Goal: Task Accomplishment & Management: Use online tool/utility

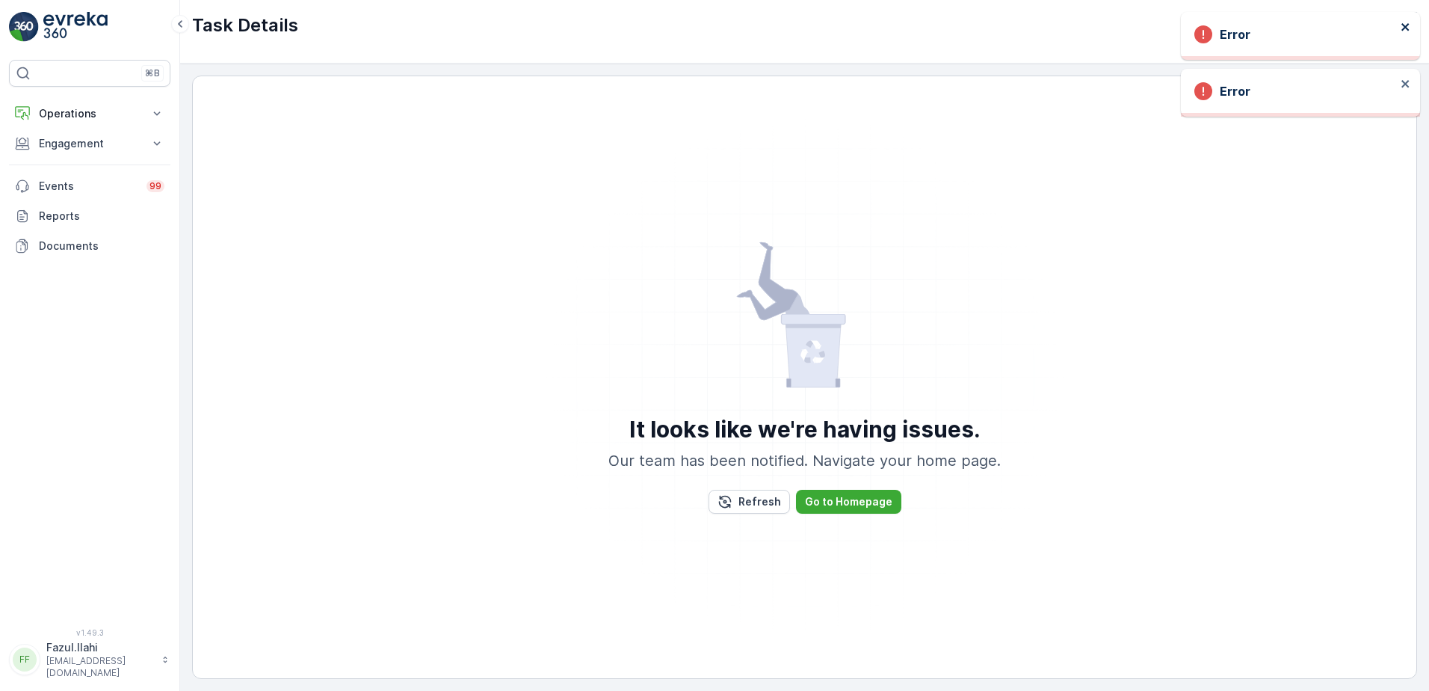
click at [1407, 25] on icon "close" at bounding box center [1404, 26] width 7 height 7
click at [1402, 31] on icon "close" at bounding box center [1406, 27] width 10 height 12
click at [125, 151] on button "Engagement" at bounding box center [89, 144] width 161 height 30
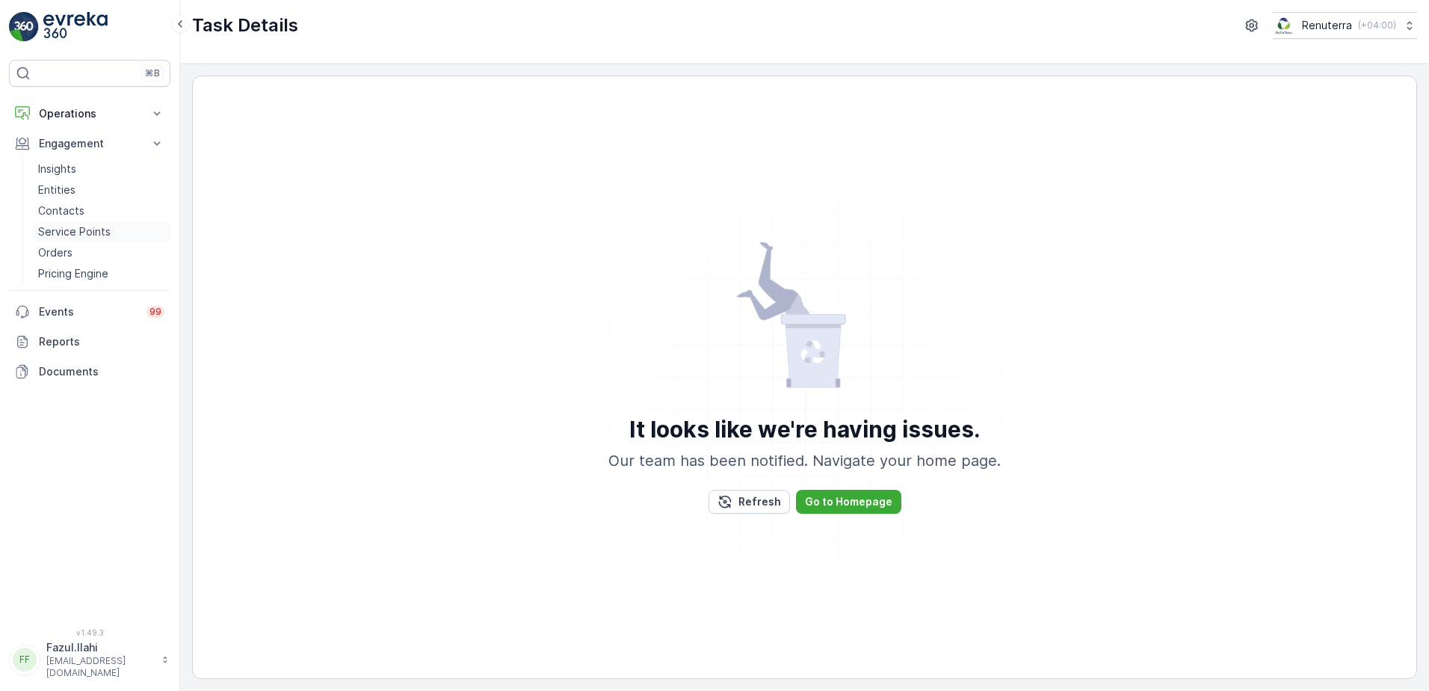
click at [67, 235] on p "Service Points" at bounding box center [74, 231] width 73 height 15
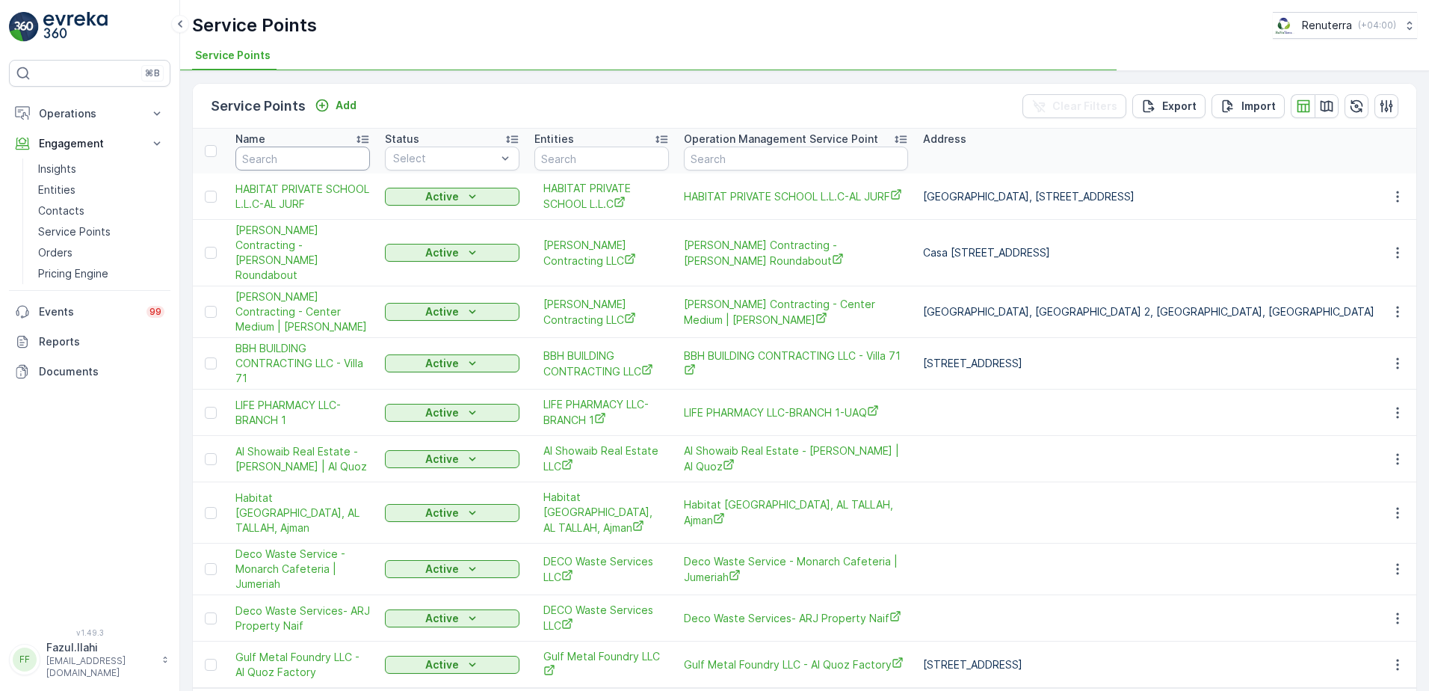
click at [286, 161] on input "text" at bounding box center [302, 158] width 135 height 24
type input "Acc"
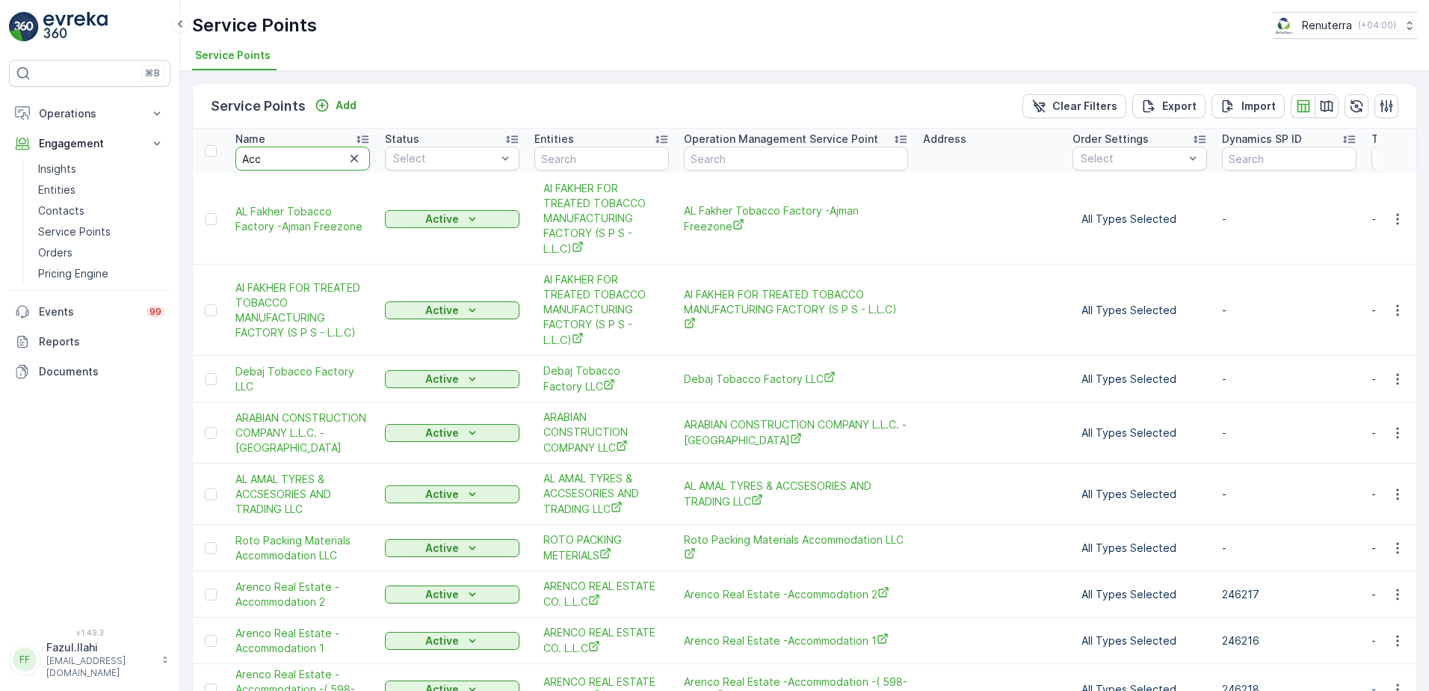
click at [296, 157] on input "Acc" at bounding box center [302, 158] width 135 height 24
type input "Acc"
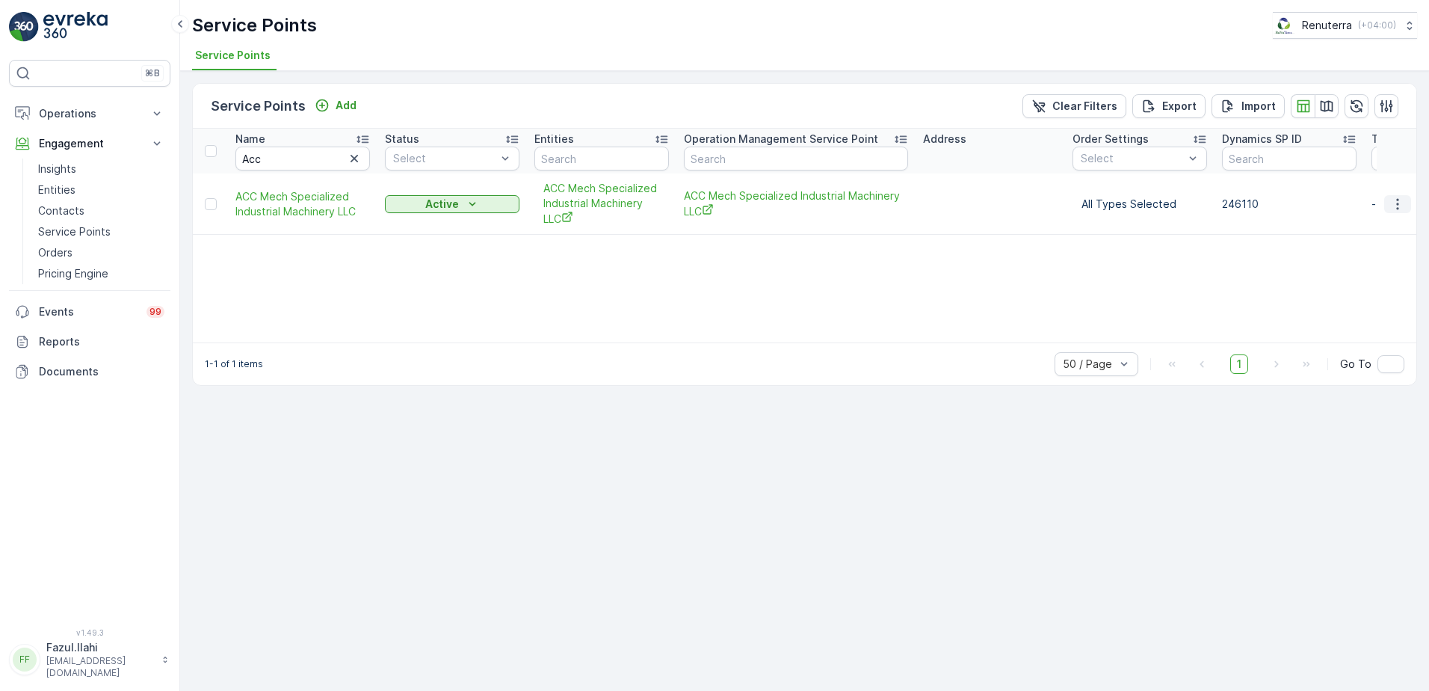
click at [1398, 202] on icon "button" at bounding box center [1397, 204] width 15 height 15
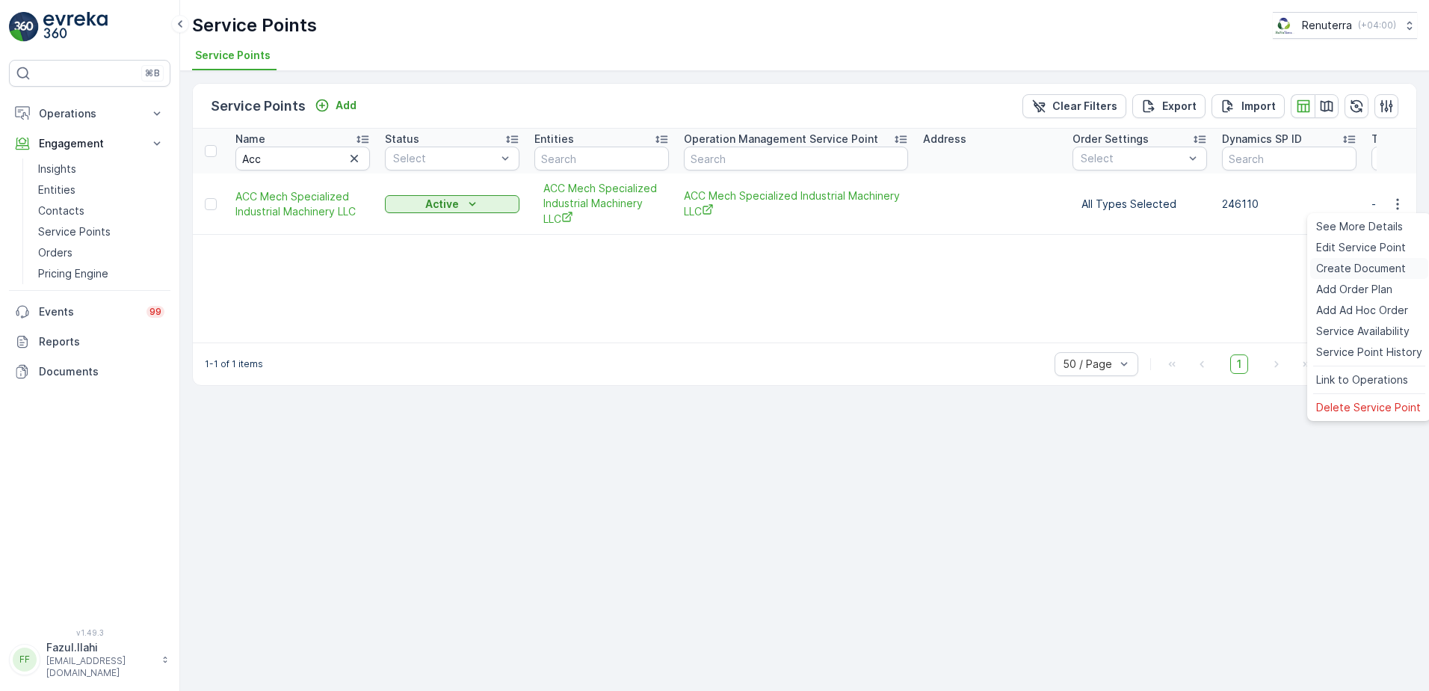
click at [1369, 262] on span "Create Document" at bounding box center [1361, 268] width 90 height 15
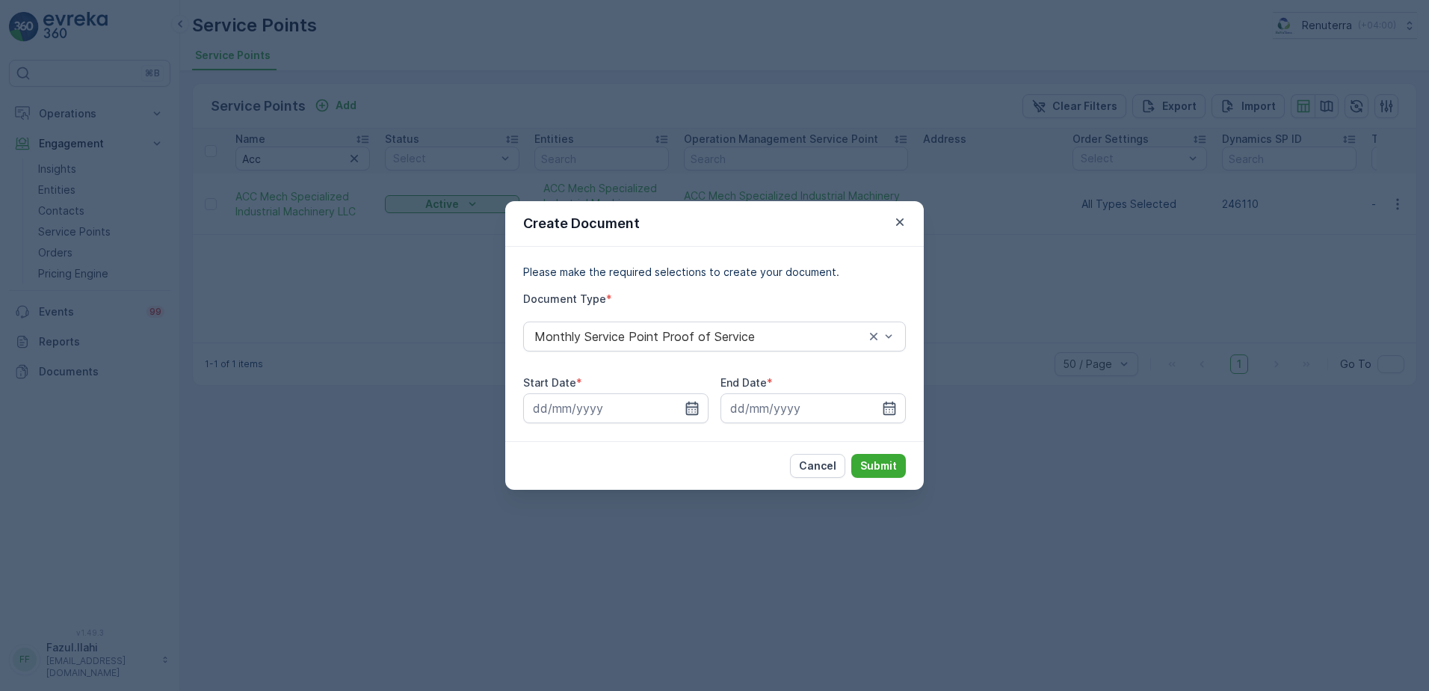
click at [697, 409] on icon "button" at bounding box center [692, 408] width 15 height 15
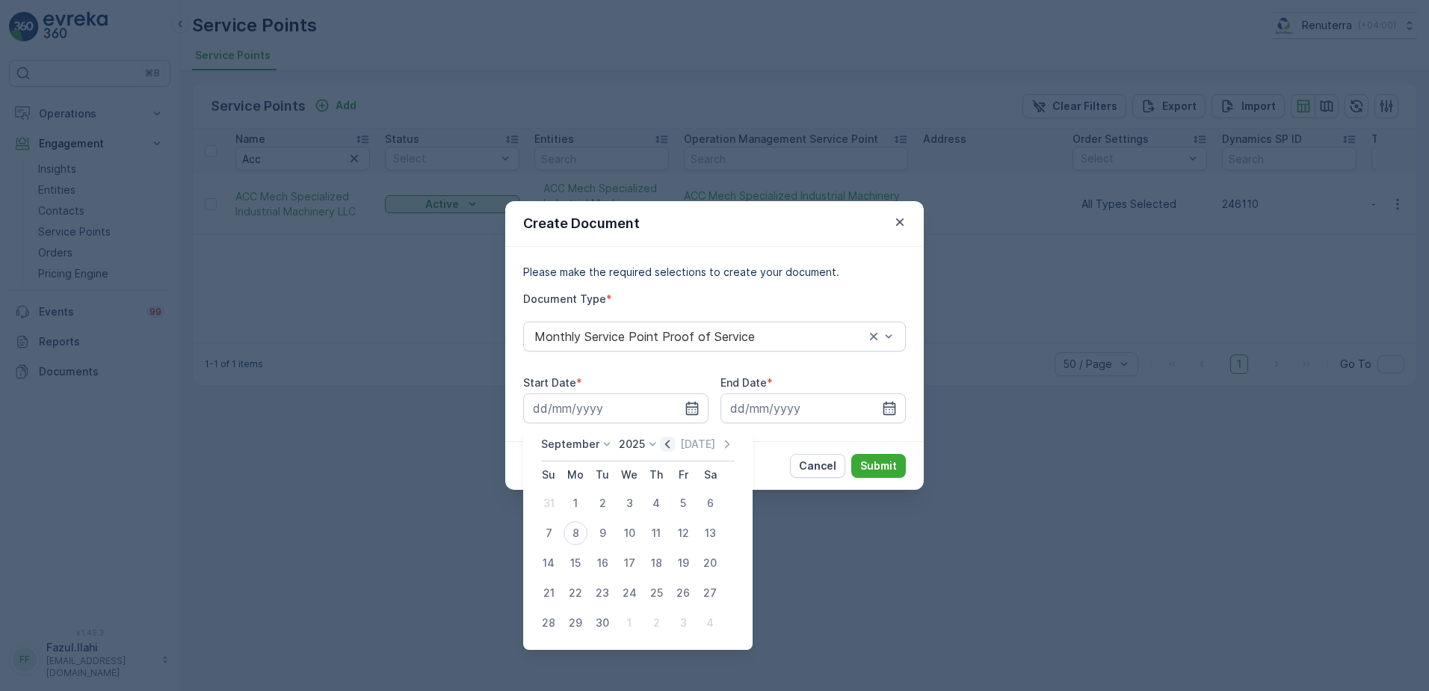
click at [666, 441] on icon "button" at bounding box center [667, 443] width 4 height 8
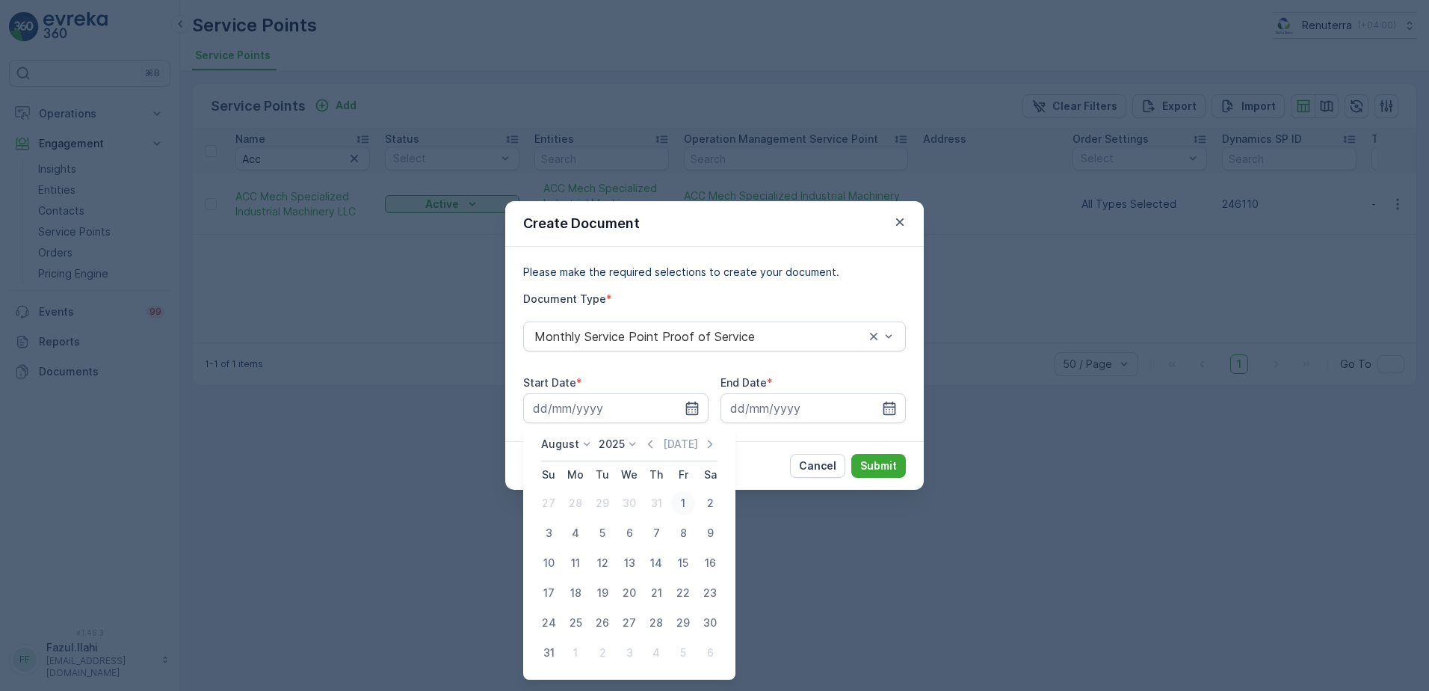
click at [679, 501] on div "1" at bounding box center [683, 503] width 24 height 24
type input "01.08.2025"
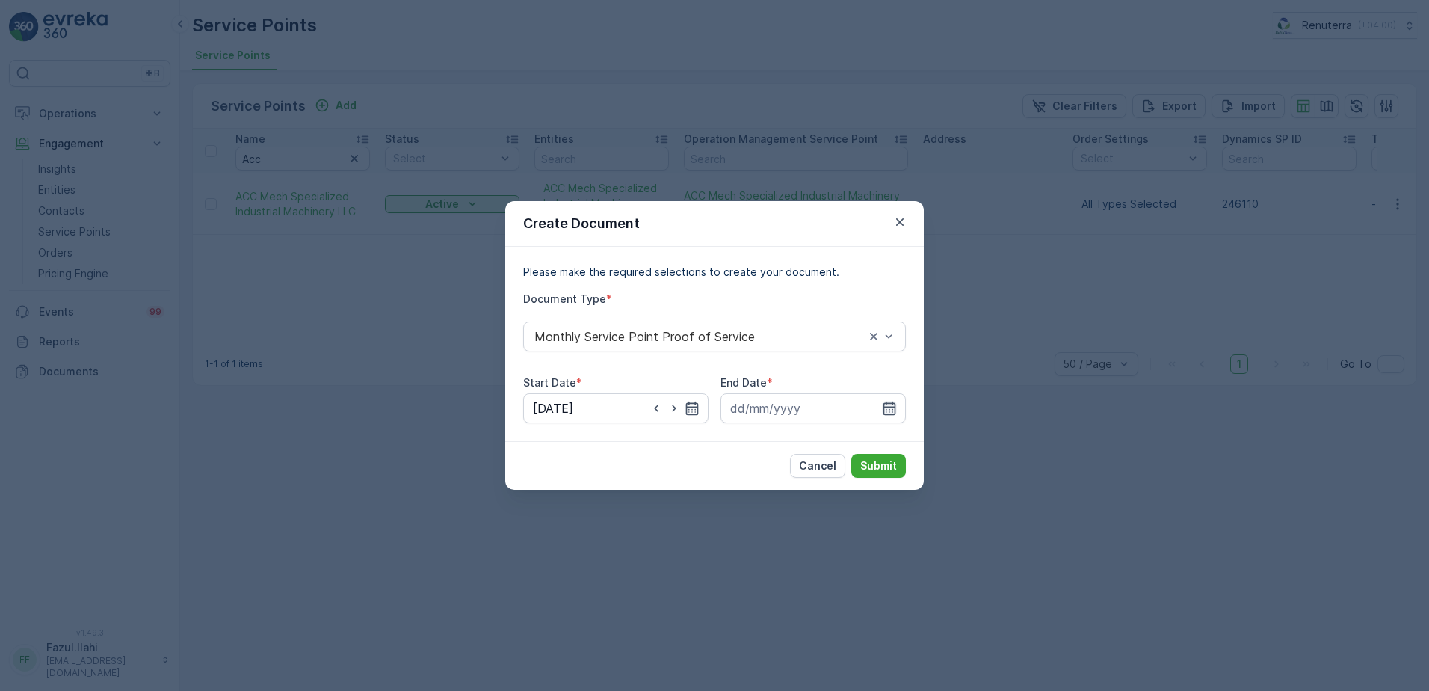
click at [886, 406] on icon "button" at bounding box center [889, 408] width 15 height 15
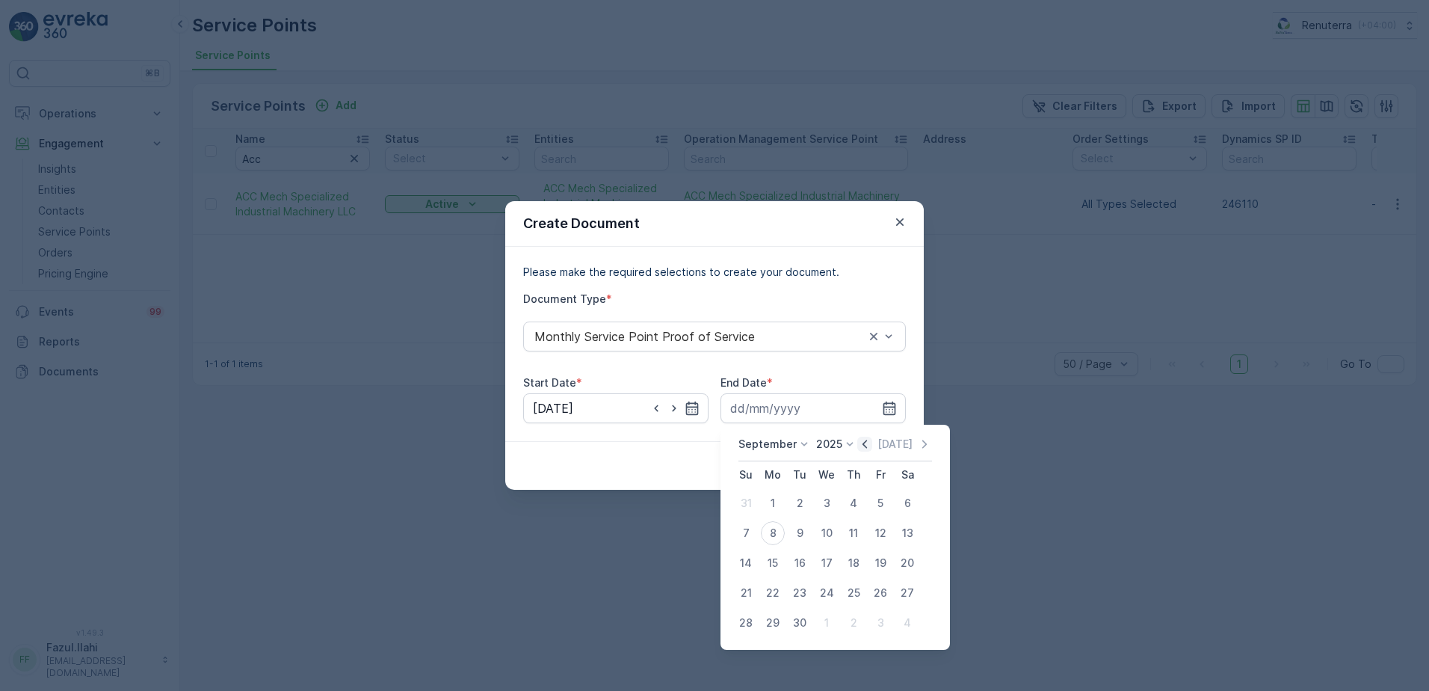
click at [863, 442] on icon "button" at bounding box center [865, 443] width 4 height 8
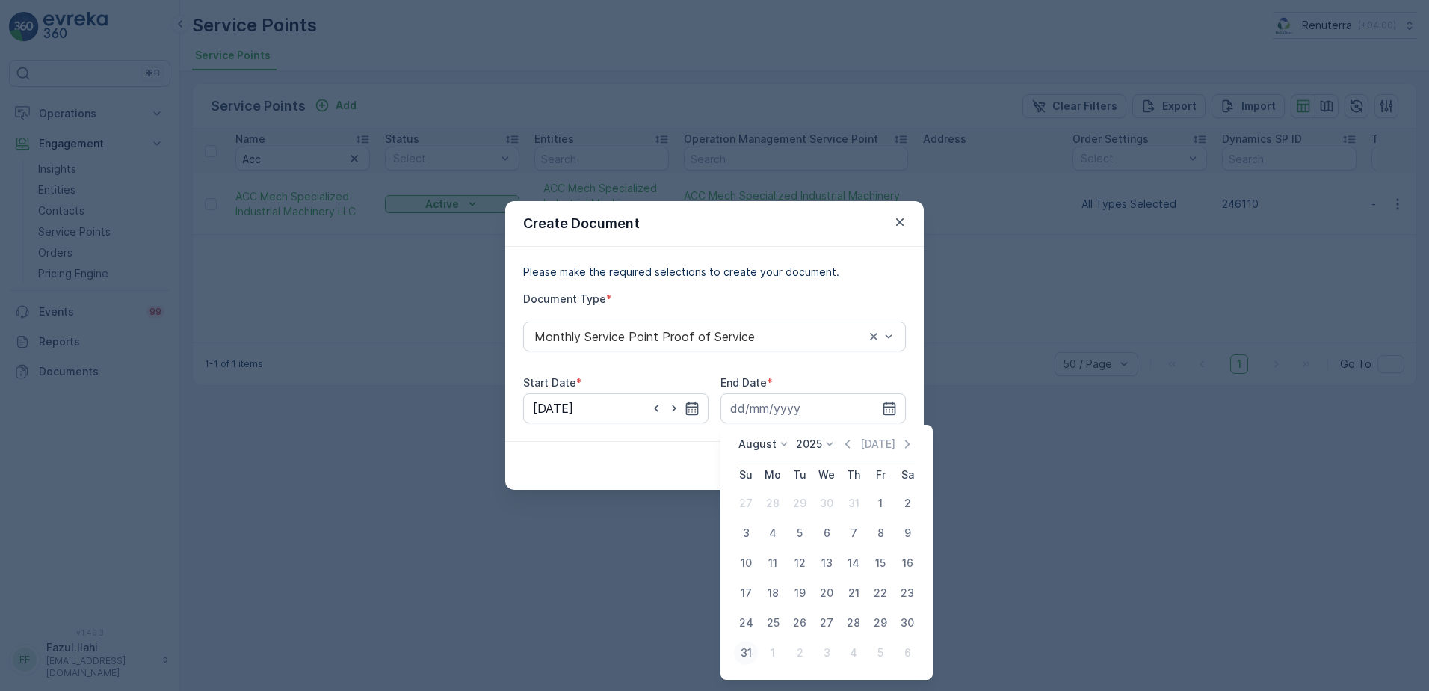
click at [736, 651] on div "31" at bounding box center [746, 653] width 24 height 24
type input "31.08.2025"
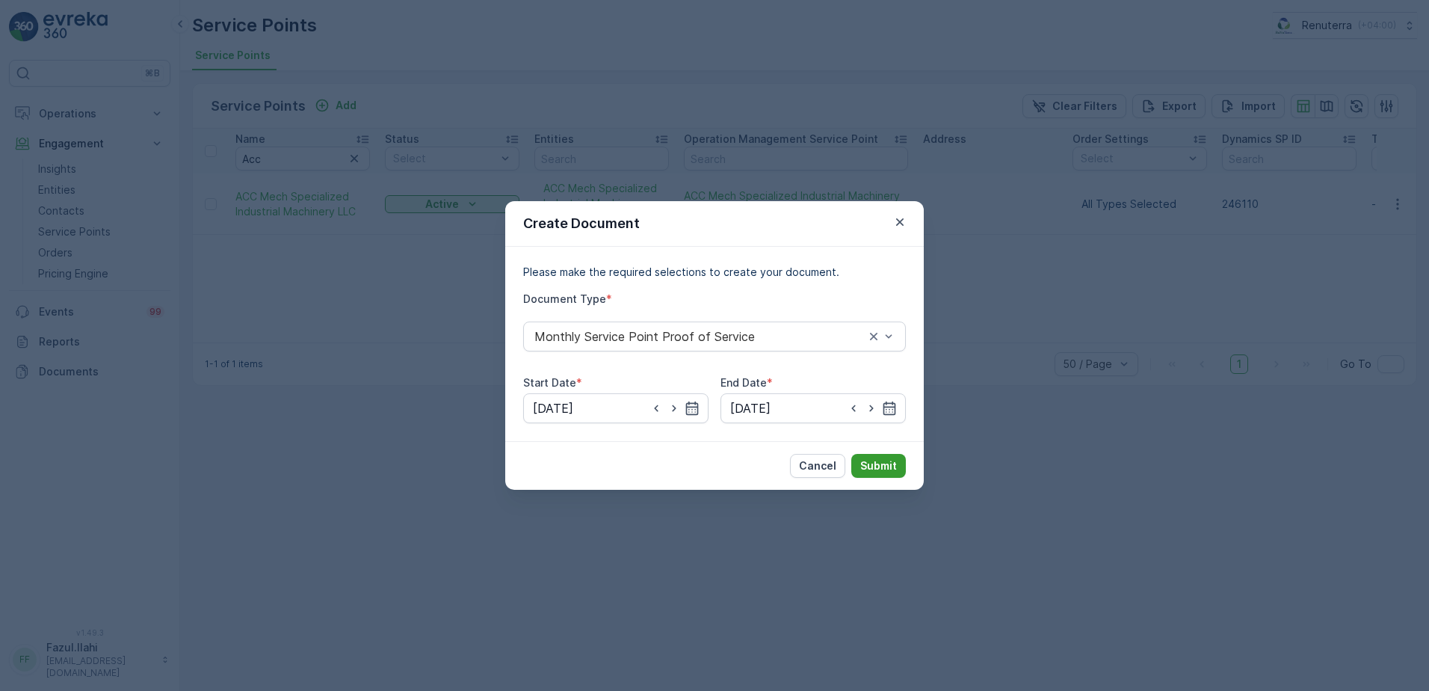
click at [888, 469] on p "Submit" at bounding box center [878, 465] width 37 height 15
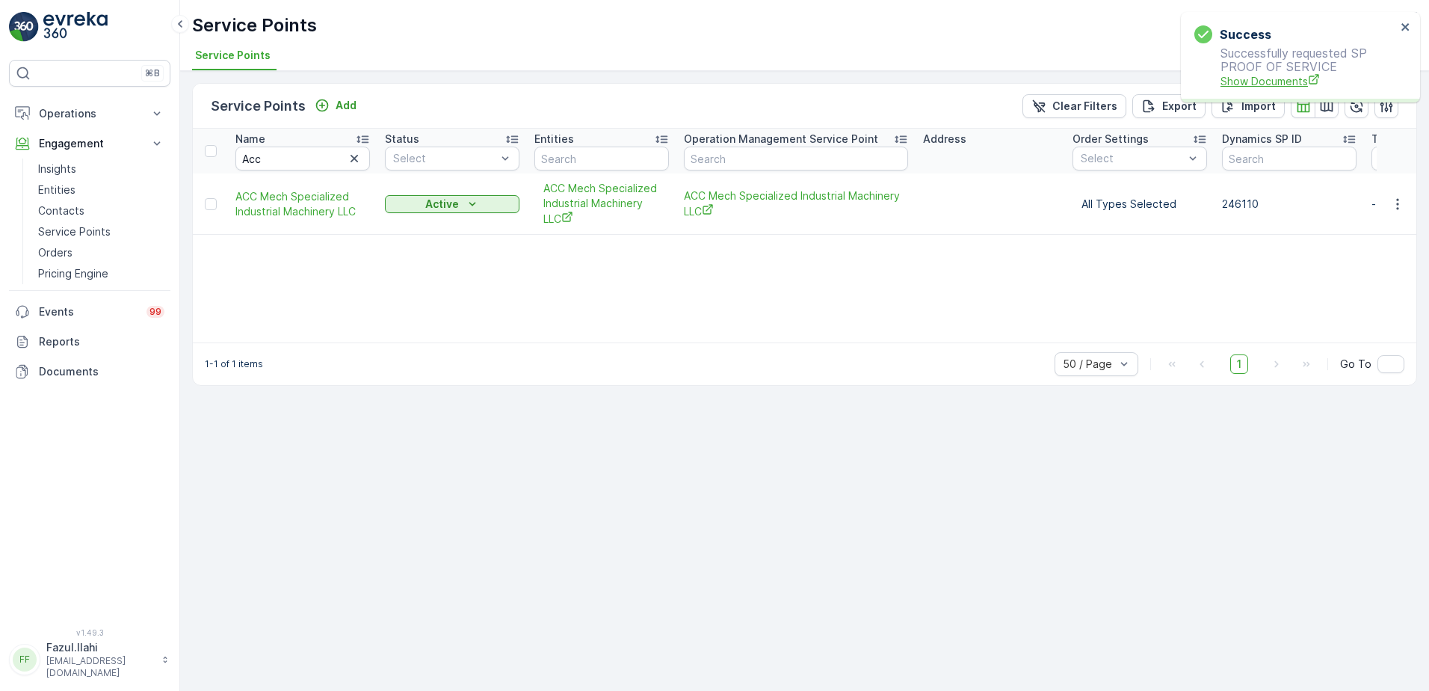
click at [1266, 79] on span "Show Documents" at bounding box center [1309, 81] width 176 height 16
click at [305, 164] on input "Acc" at bounding box center [302, 158] width 135 height 24
click at [306, 163] on input "Acc" at bounding box center [302, 158] width 135 height 24
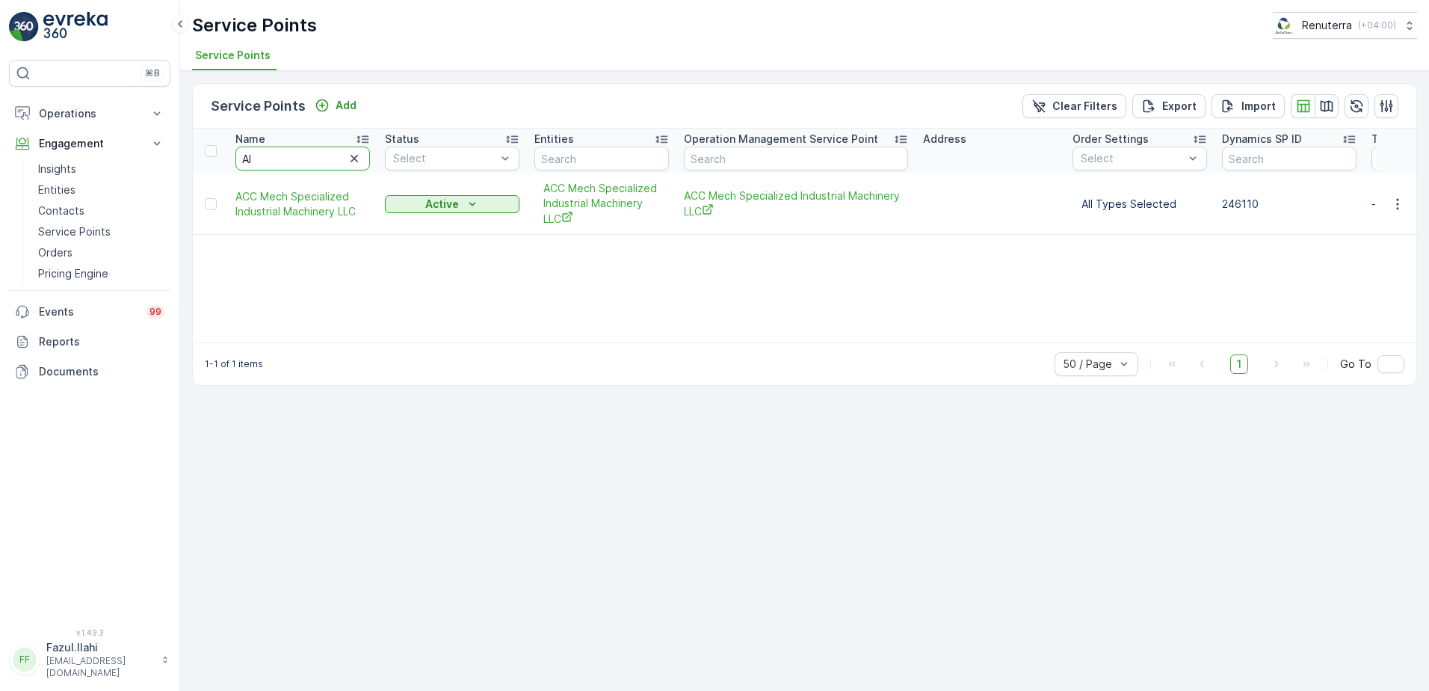
type input "Al"
click at [306, 163] on input "Al" at bounding box center [302, 158] width 135 height 24
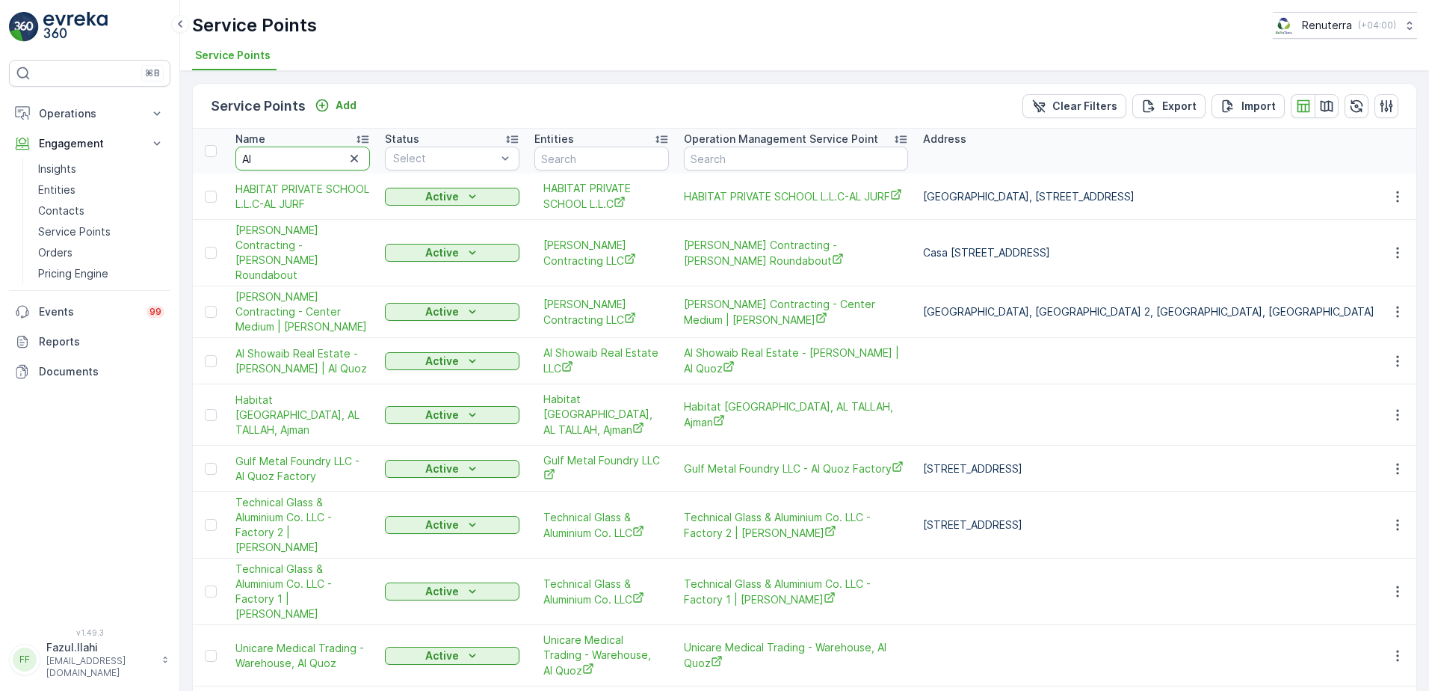
click at [306, 163] on input "Al" at bounding box center [302, 158] width 135 height 24
type input "Al bar"
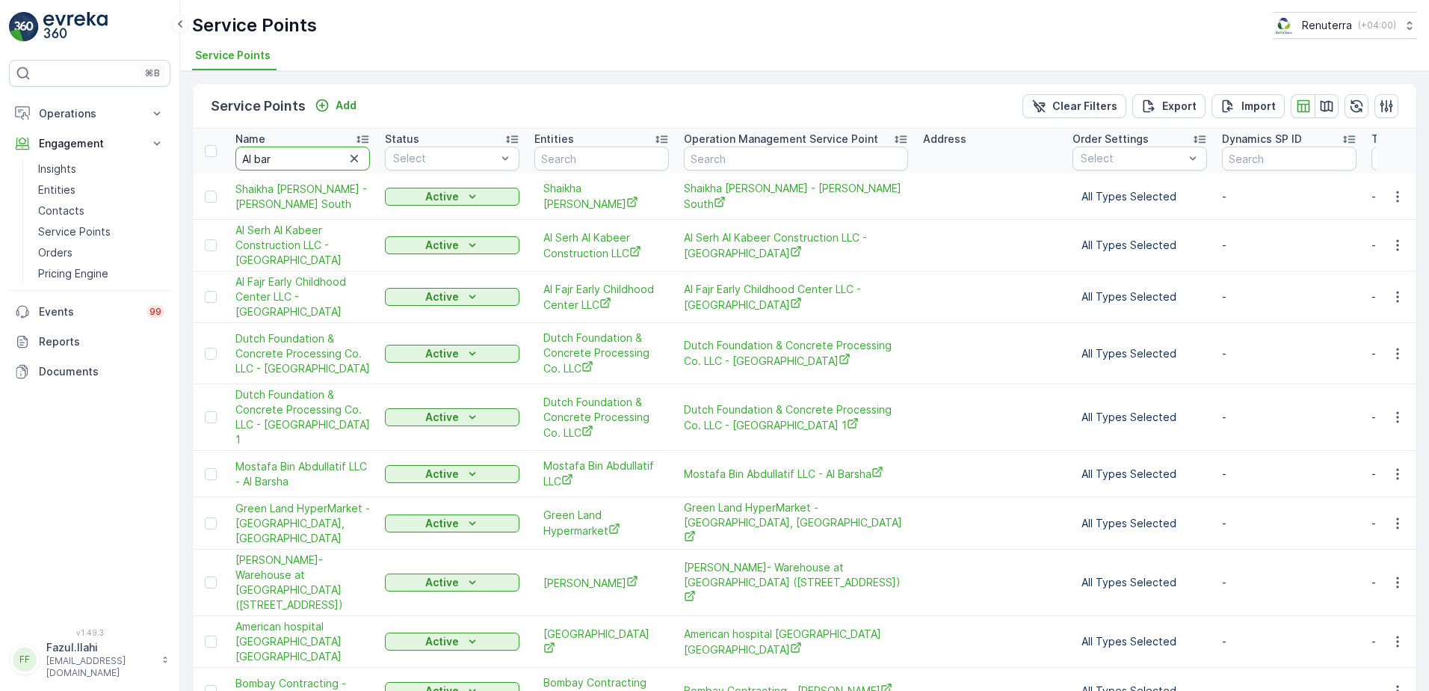
click at [306, 163] on input "Al bar" at bounding box center [302, 158] width 135 height 24
type input "Al barsha"
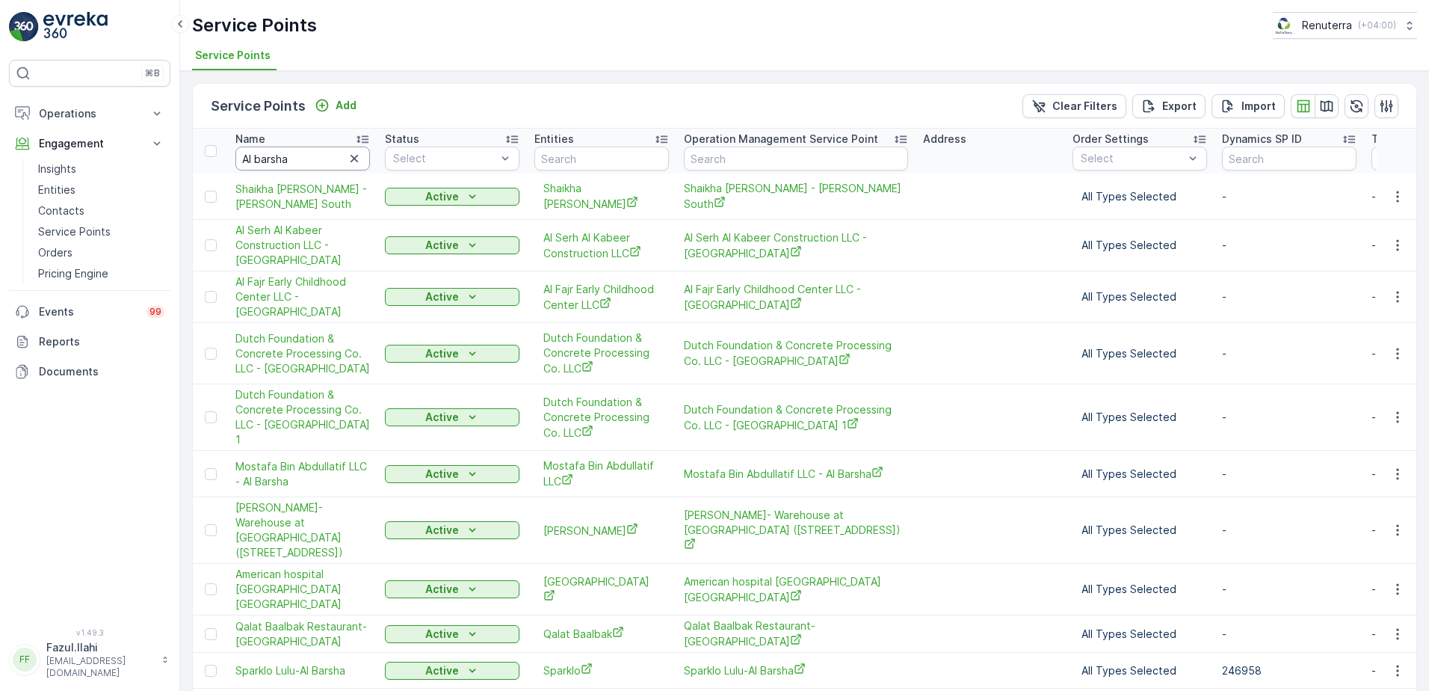
click at [306, 163] on input "Al barsha" at bounding box center [302, 158] width 135 height 24
type input "Al barsha"
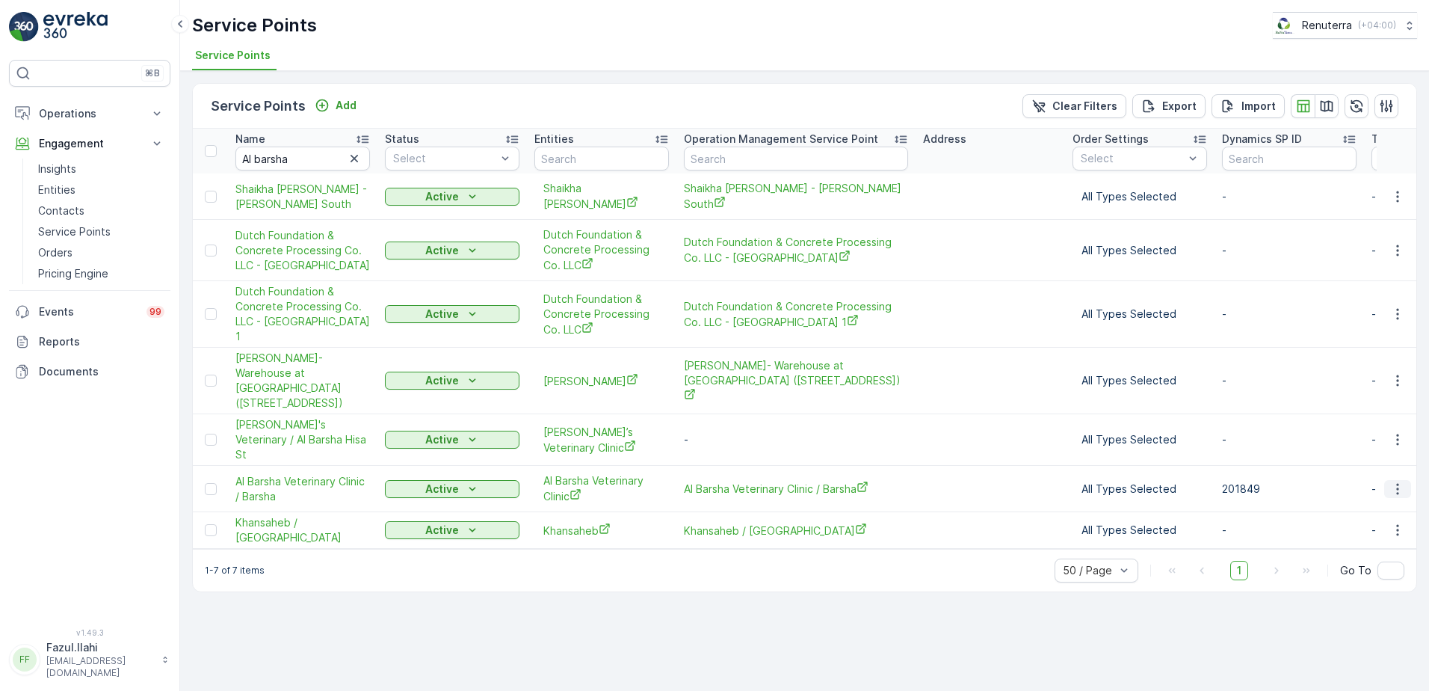
click at [1401, 481] on icon "button" at bounding box center [1397, 488] width 15 height 15
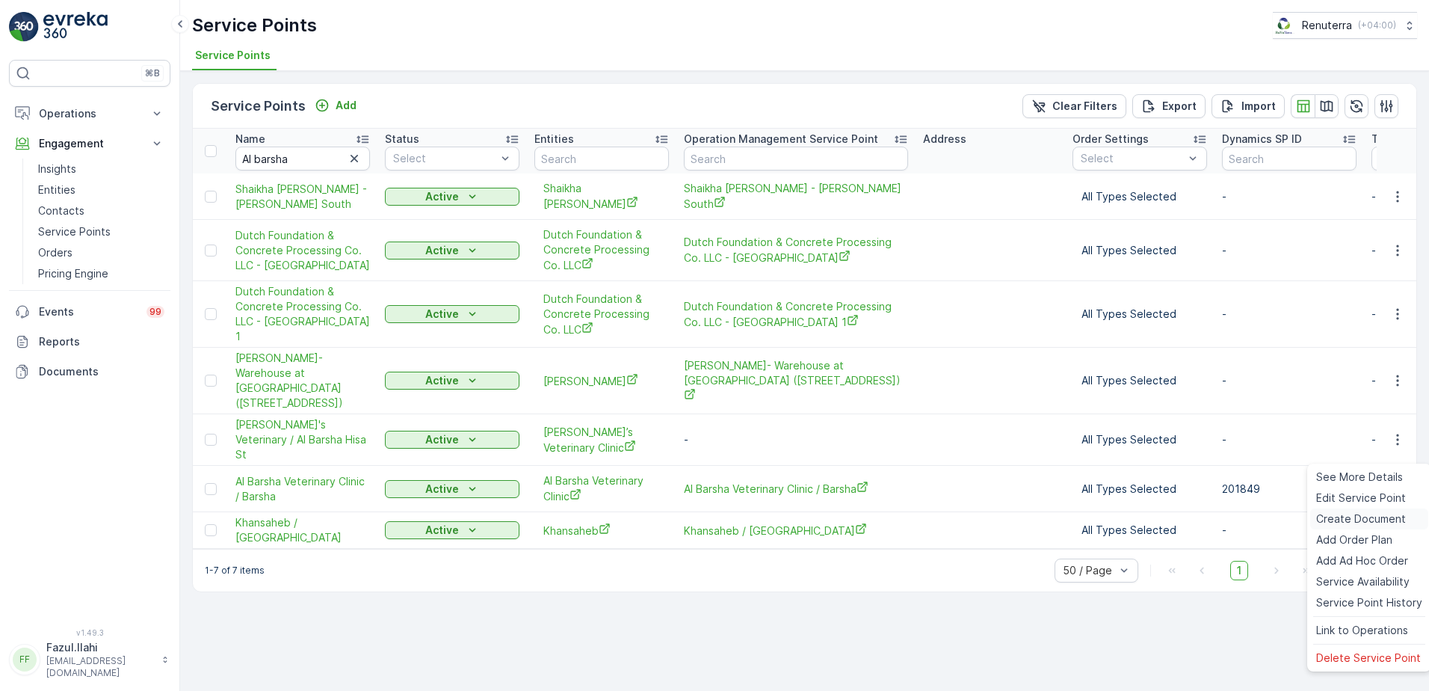
click at [1333, 521] on span "Create Document" at bounding box center [1361, 518] width 90 height 15
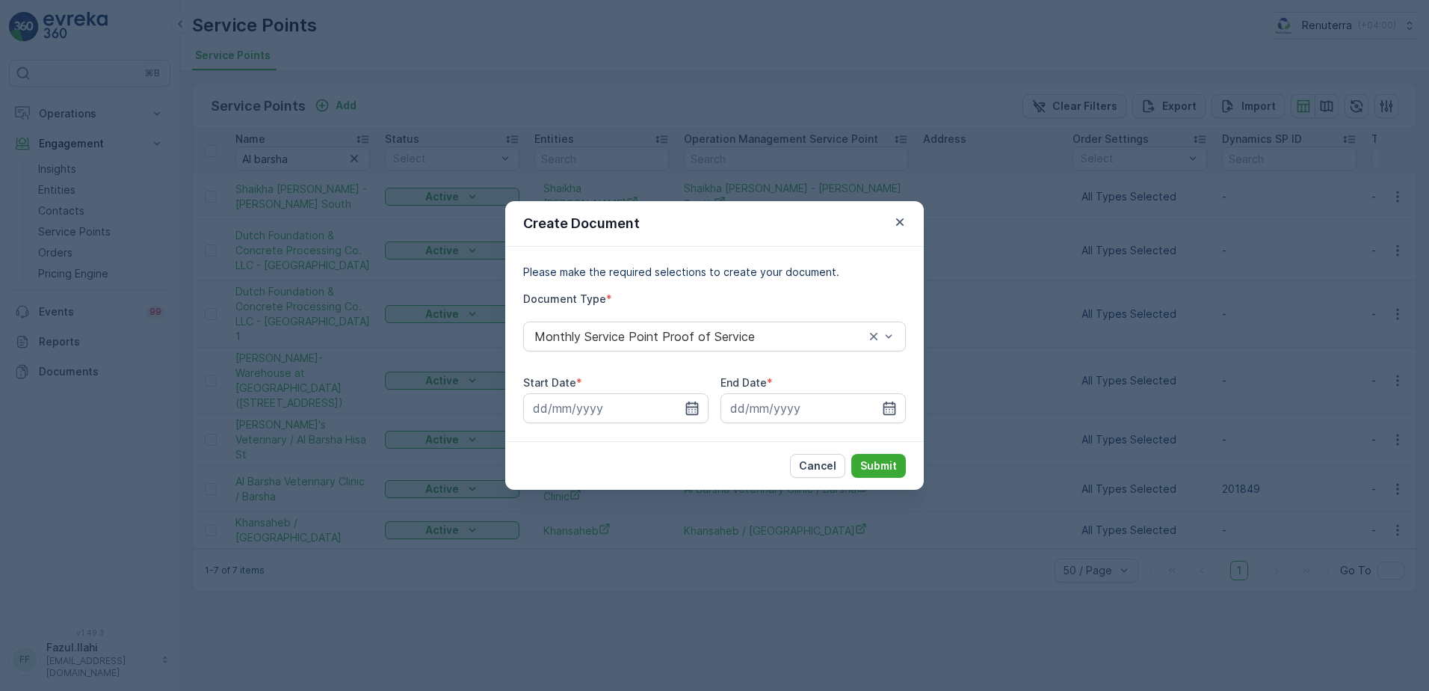
click at [691, 403] on icon "button" at bounding box center [692, 407] width 13 height 13
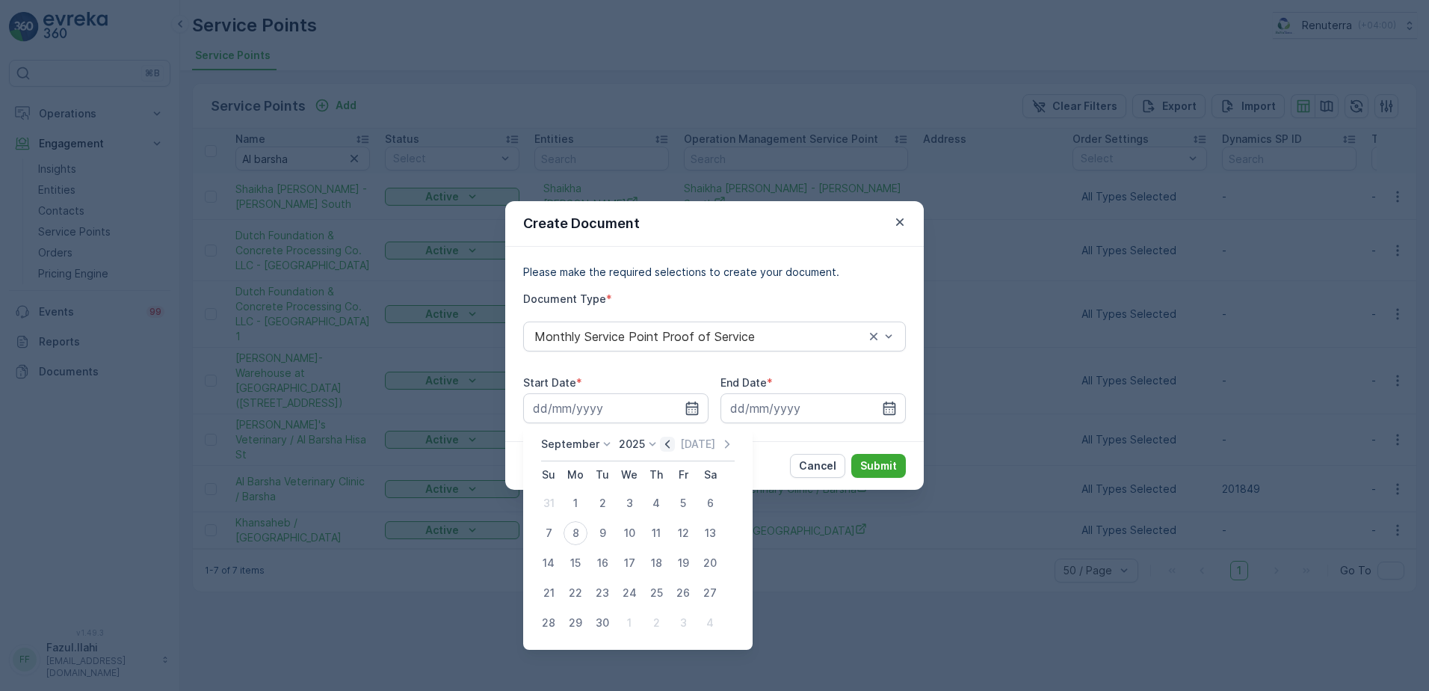
click at [661, 442] on icon "button" at bounding box center [667, 444] width 15 height 15
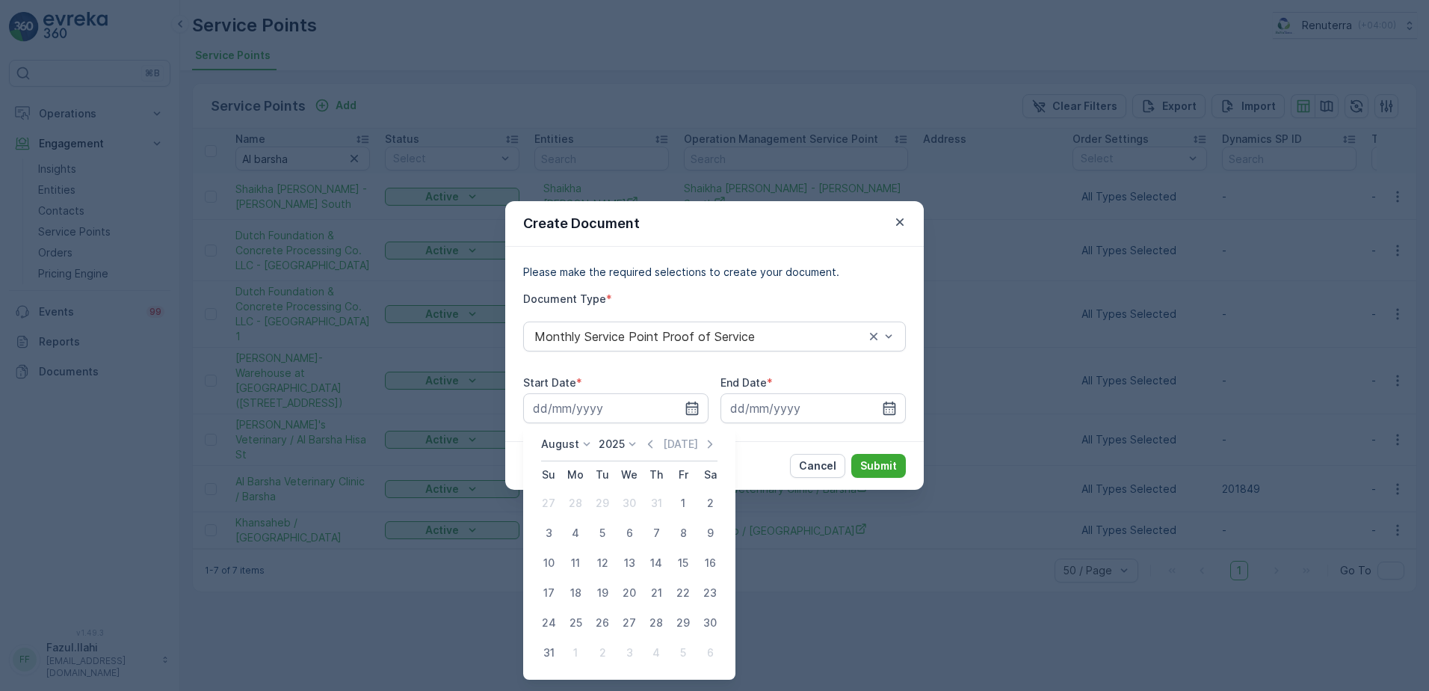
click at [676, 498] on div "1" at bounding box center [683, 503] width 24 height 24
type input "01.08.2025"
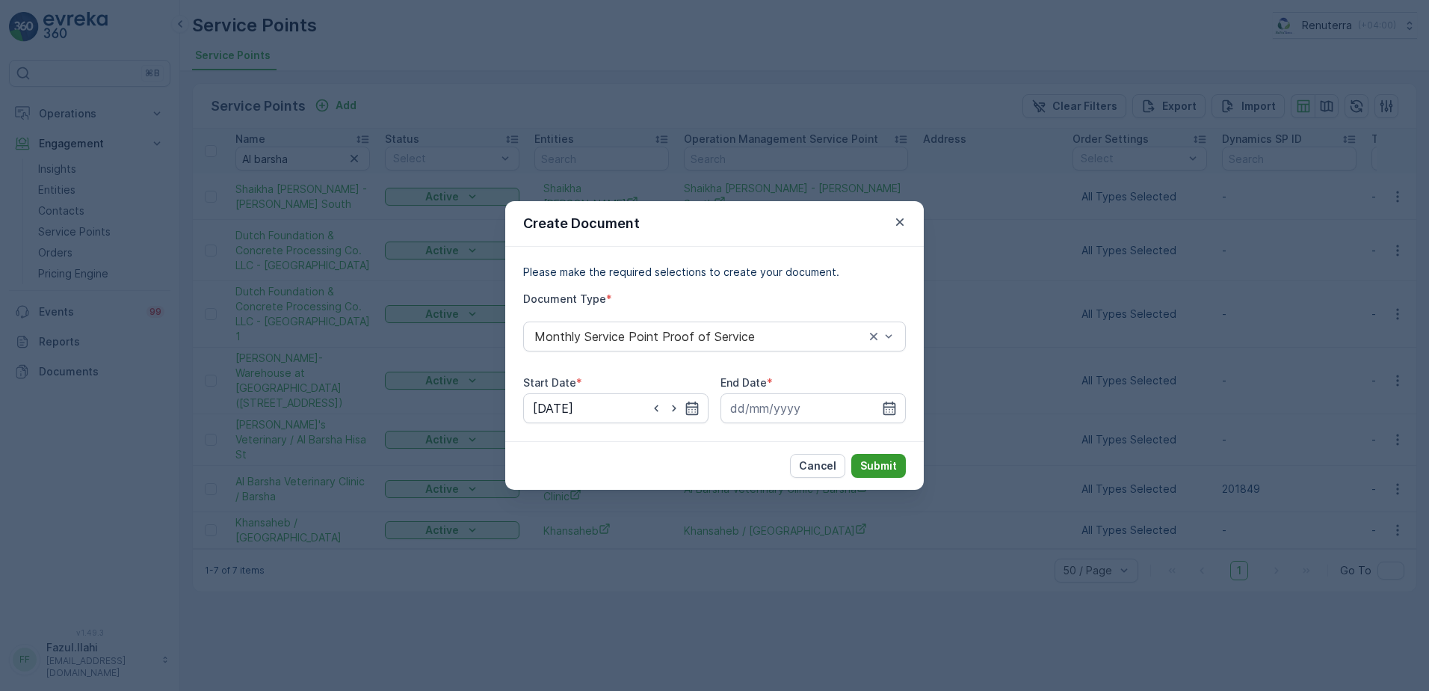
click at [881, 461] on p "Submit" at bounding box center [878, 465] width 37 height 15
click at [900, 399] on input at bounding box center [813, 408] width 185 height 30
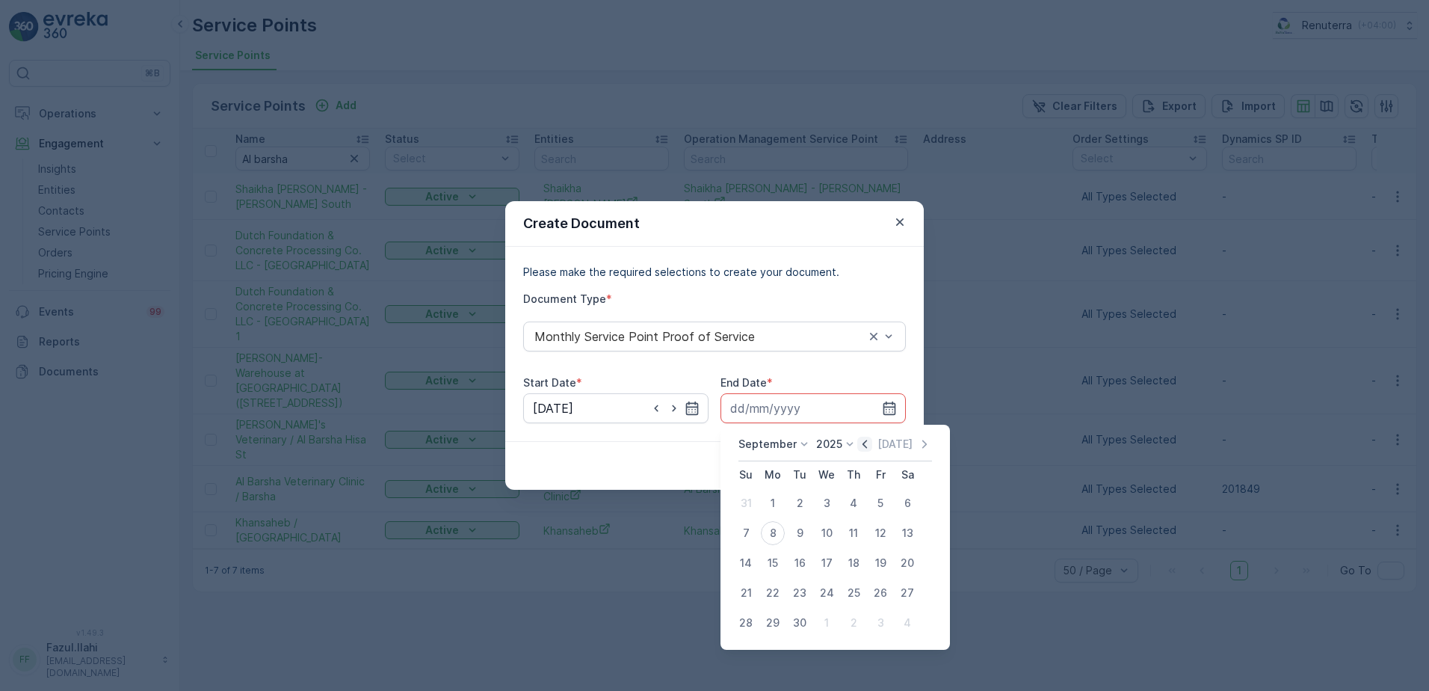
click at [863, 445] on icon "button" at bounding box center [864, 444] width 15 height 15
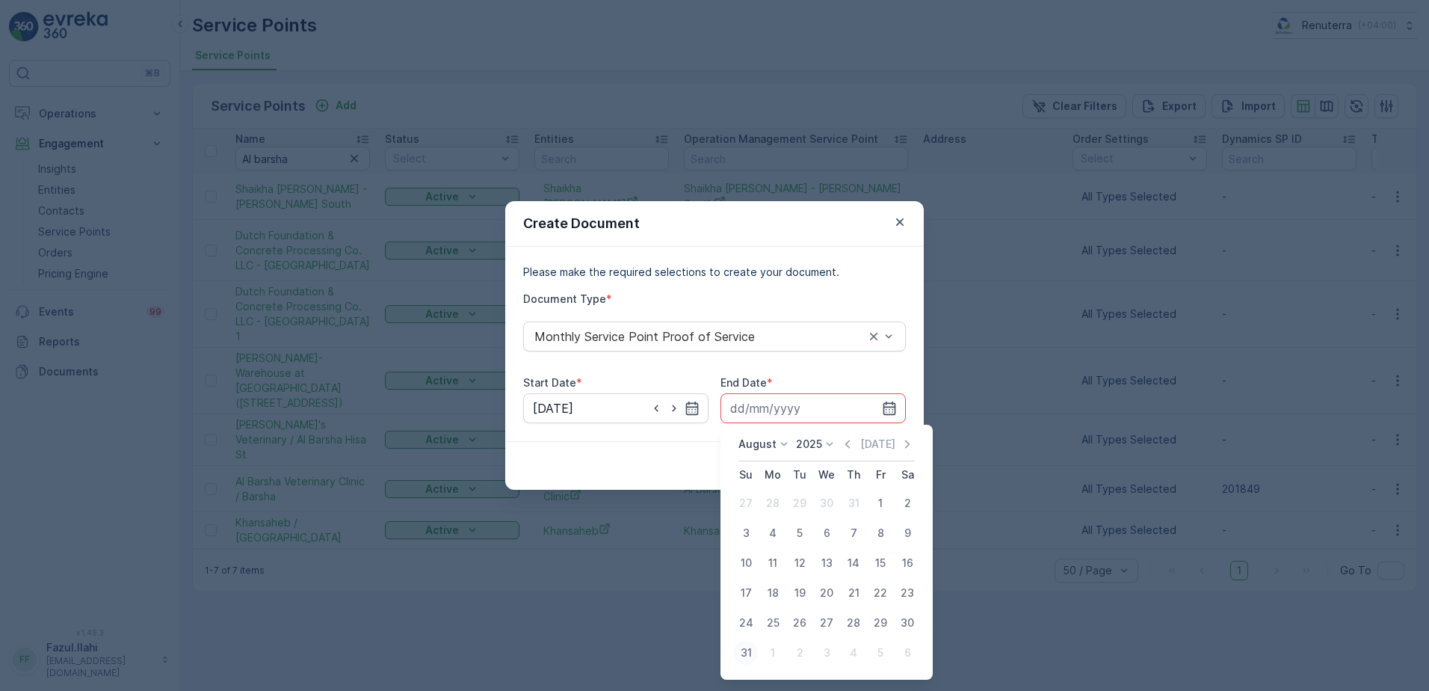
click at [738, 653] on div "31" at bounding box center [746, 653] width 24 height 24
type input "31.08.2025"
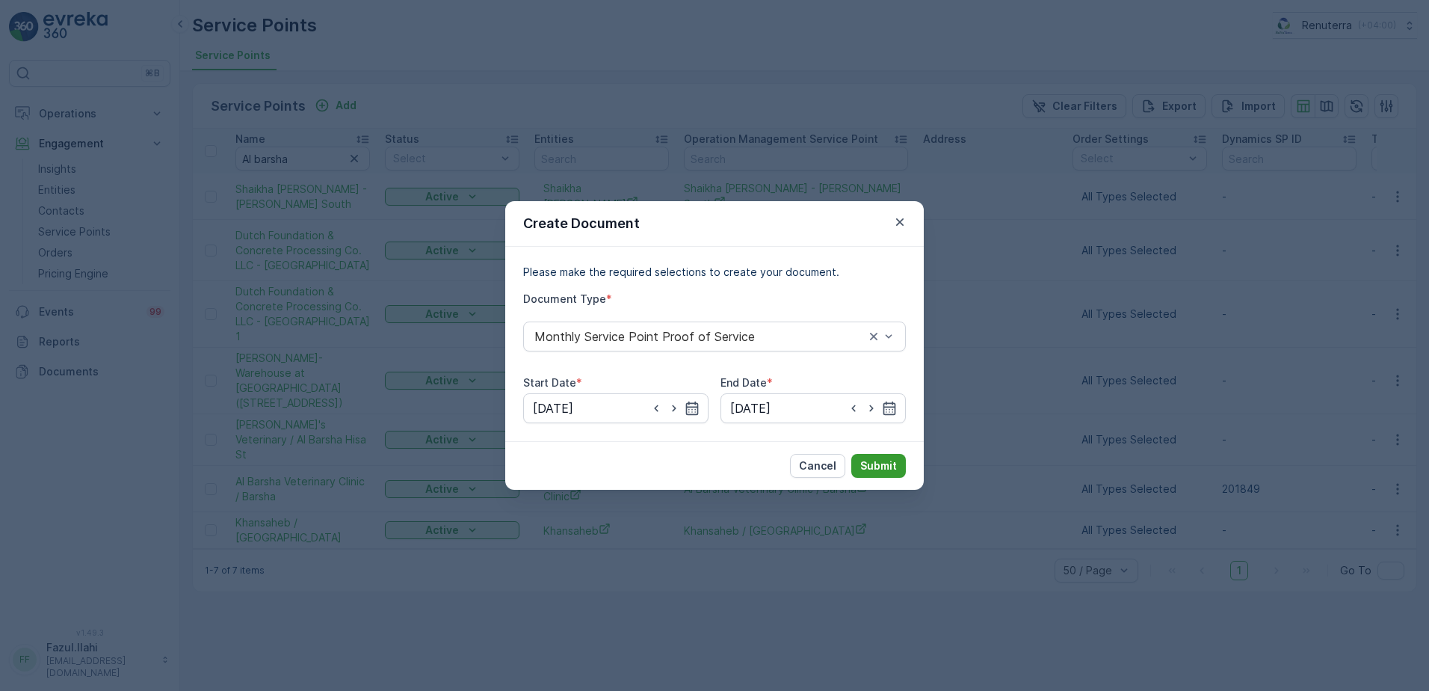
click at [882, 472] on p "Submit" at bounding box center [878, 465] width 37 height 15
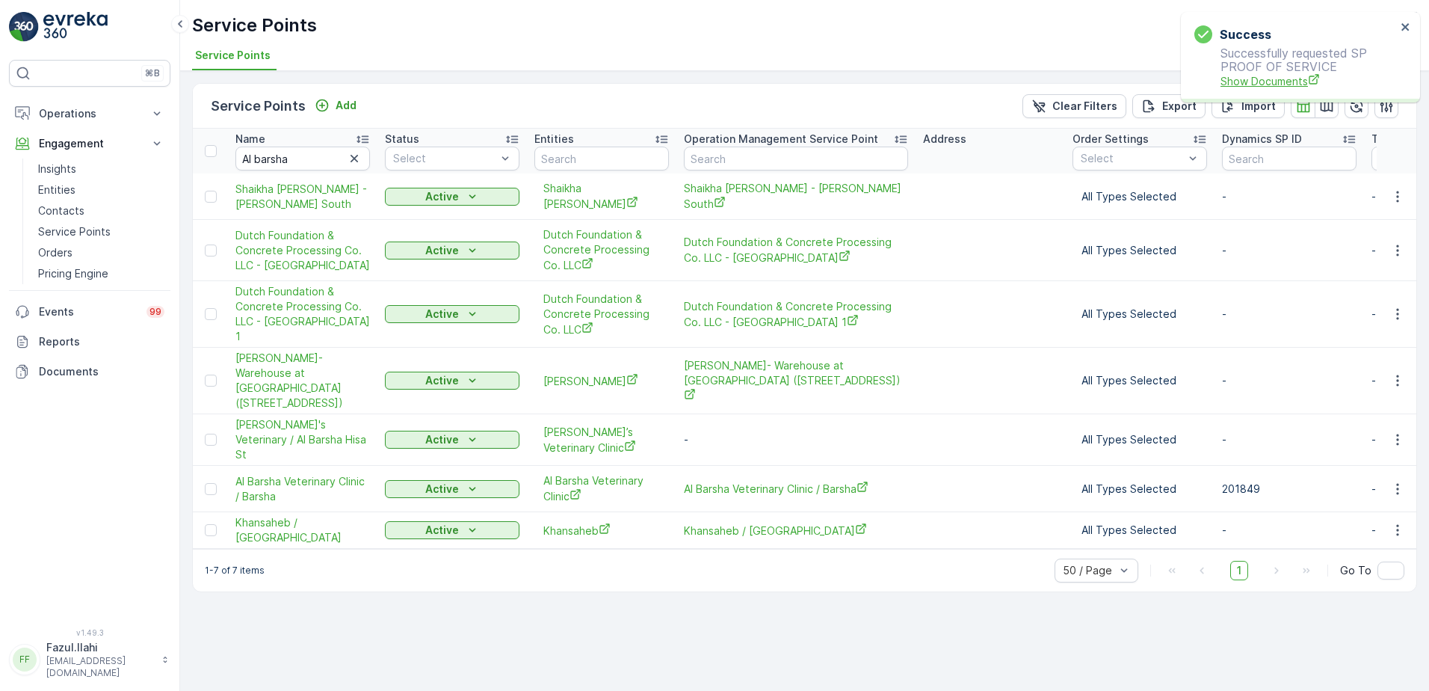
click at [1261, 75] on span "Show Documents" at bounding box center [1309, 81] width 176 height 16
click at [320, 153] on input "Al barsha" at bounding box center [302, 158] width 135 height 24
click at [325, 156] on input "Al barsha" at bounding box center [302, 158] width 135 height 24
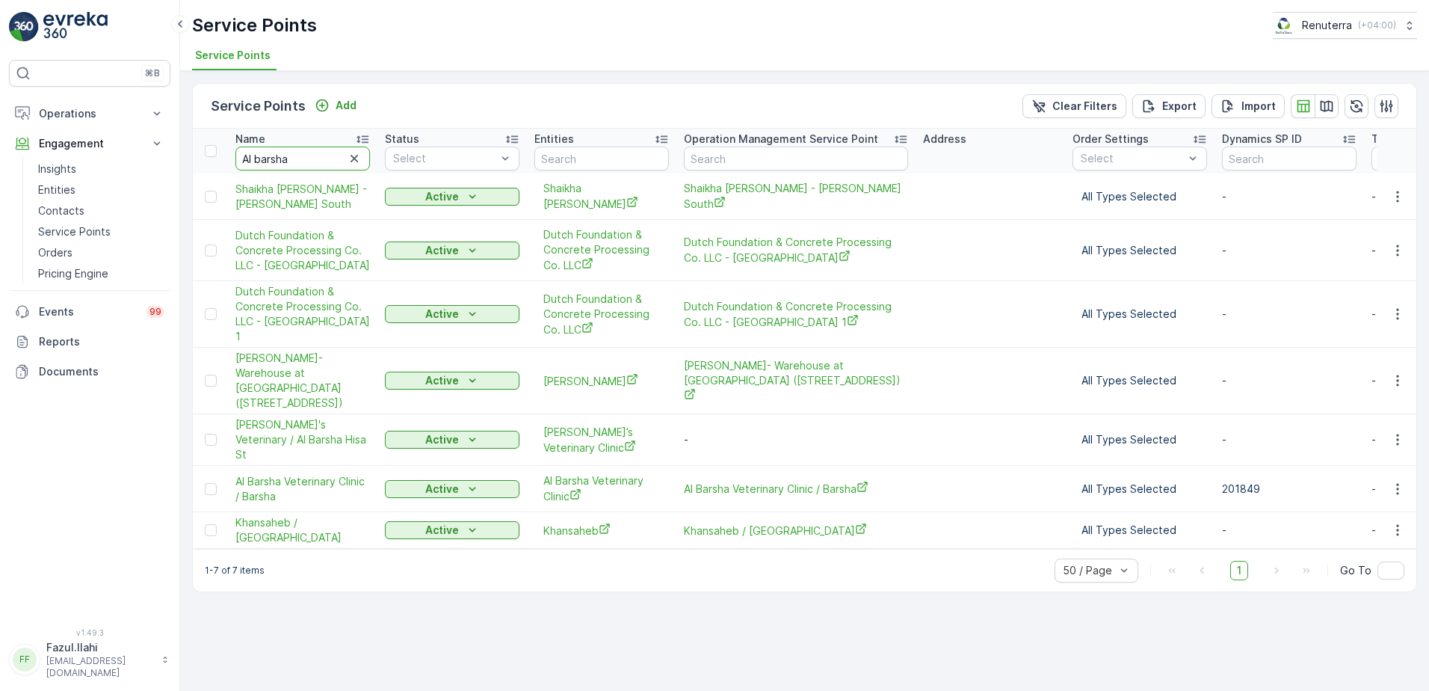
click at [325, 156] on input "Al barsha" at bounding box center [302, 158] width 135 height 24
type input "Al qada"
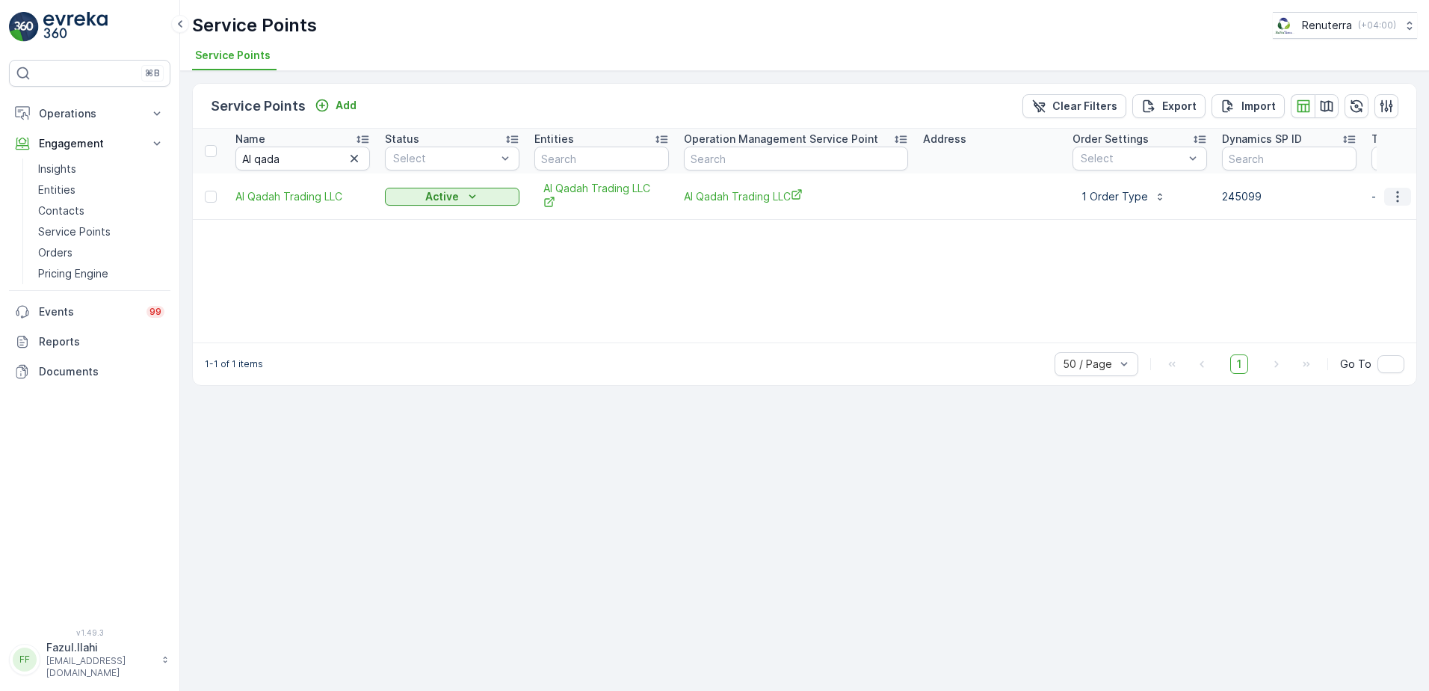
click at [1396, 192] on icon "button" at bounding box center [1397, 196] width 15 height 15
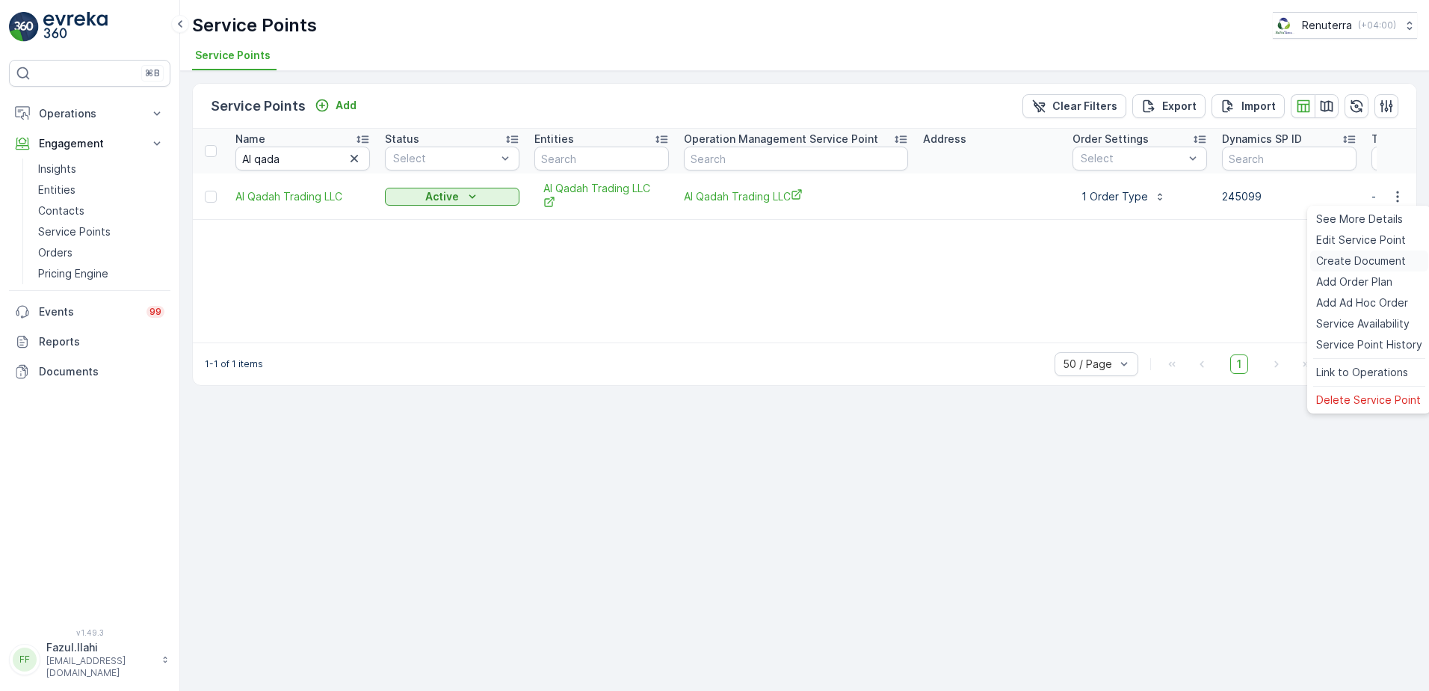
click at [1363, 256] on span "Create Document" at bounding box center [1361, 260] width 90 height 15
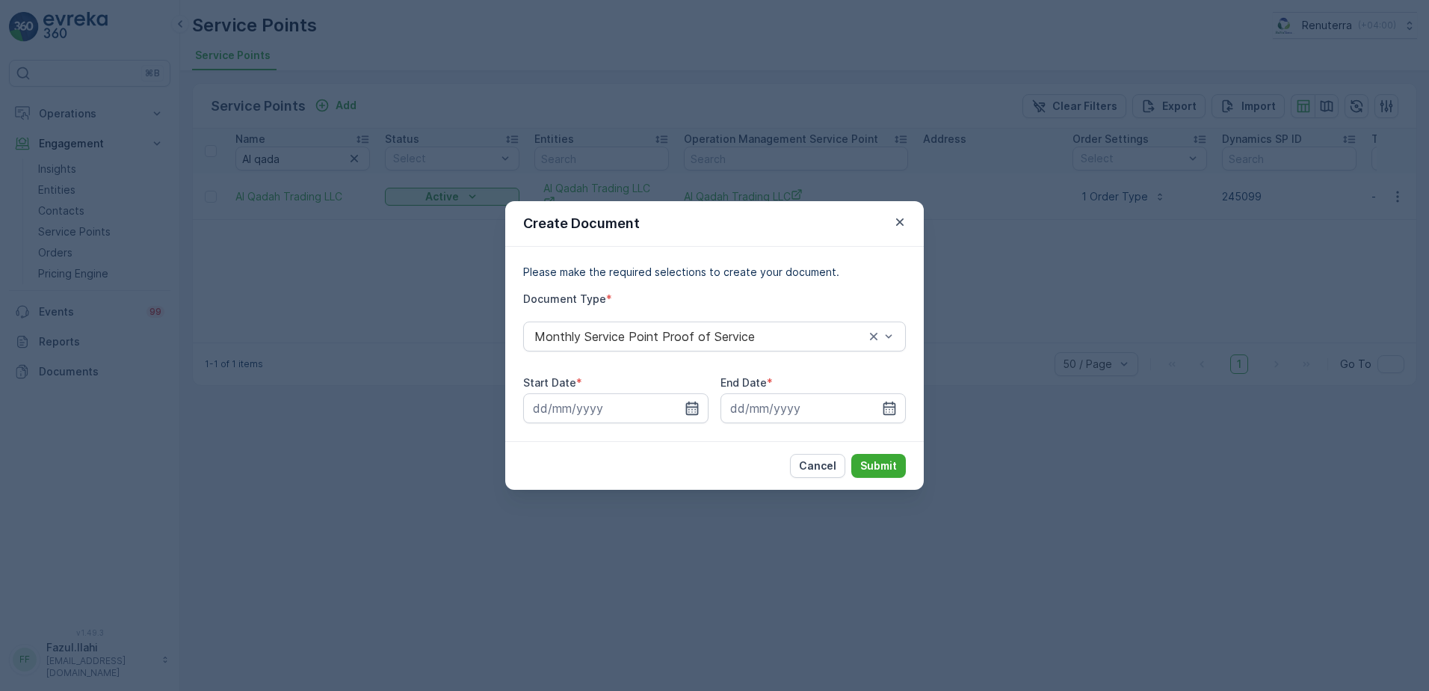
click at [694, 404] on icon "button" at bounding box center [692, 408] width 15 height 15
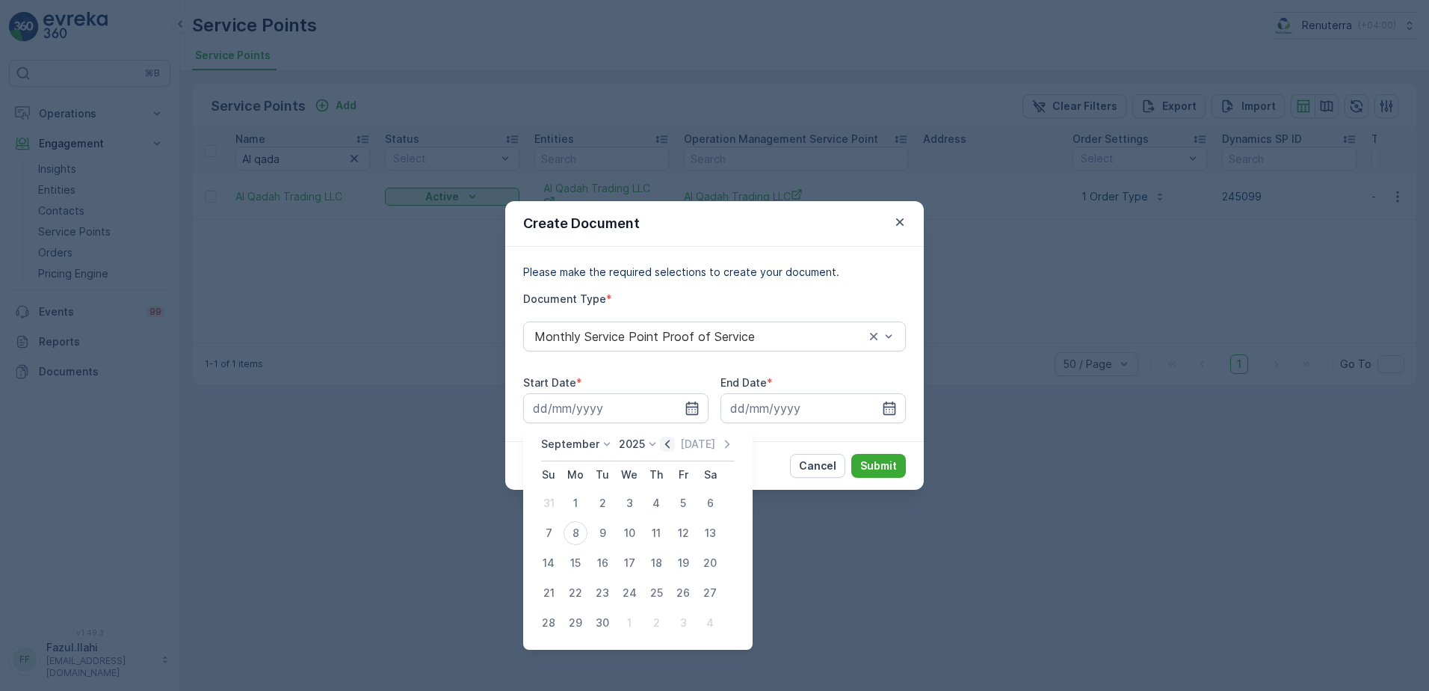
click at [665, 441] on icon "button" at bounding box center [667, 443] width 4 height 8
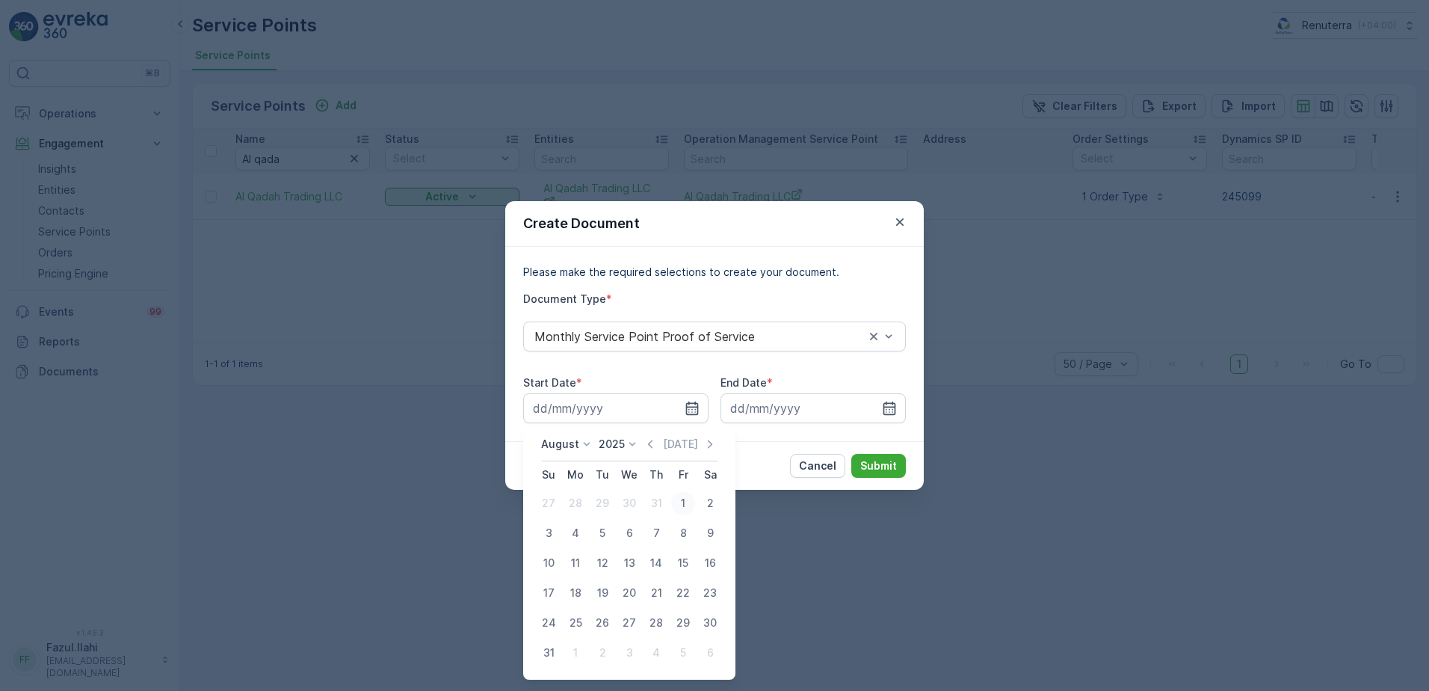
click at [679, 508] on div "1" at bounding box center [683, 503] width 24 height 24
type input "01.08.2025"
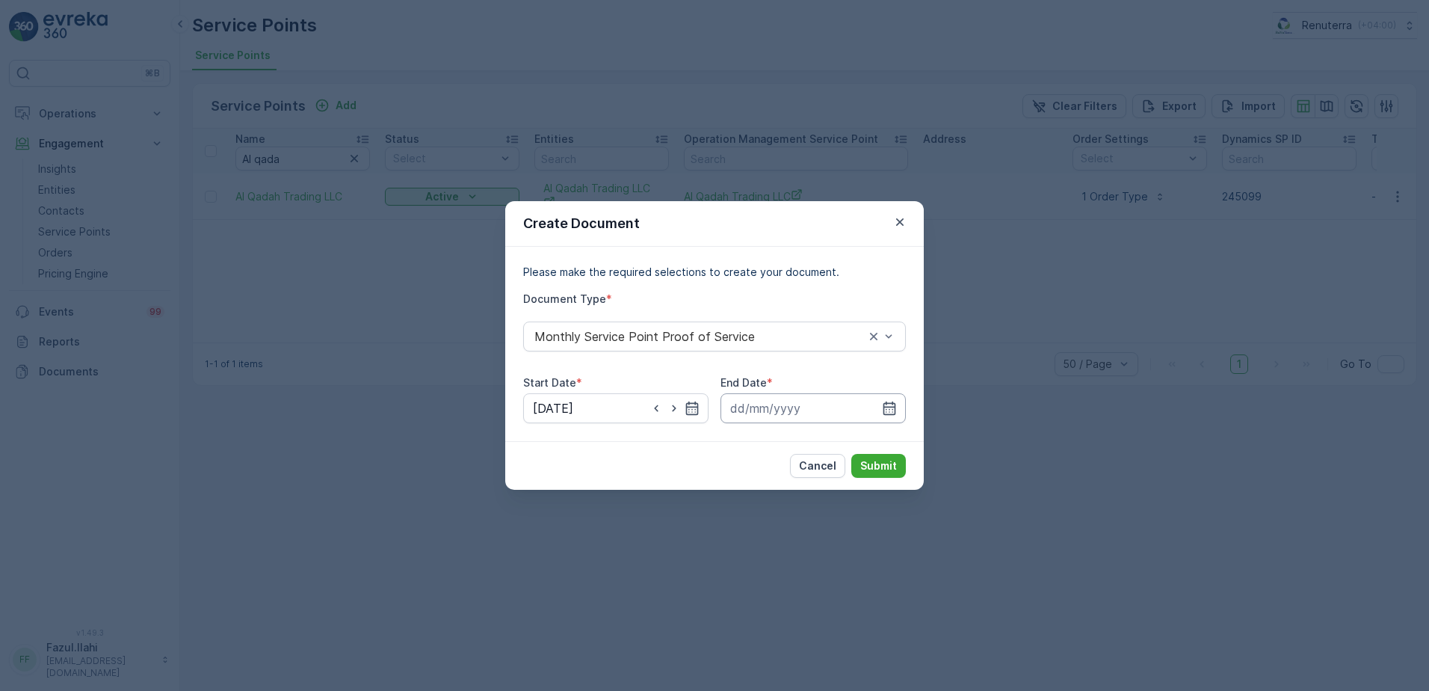
click at [898, 404] on input at bounding box center [813, 408] width 185 height 30
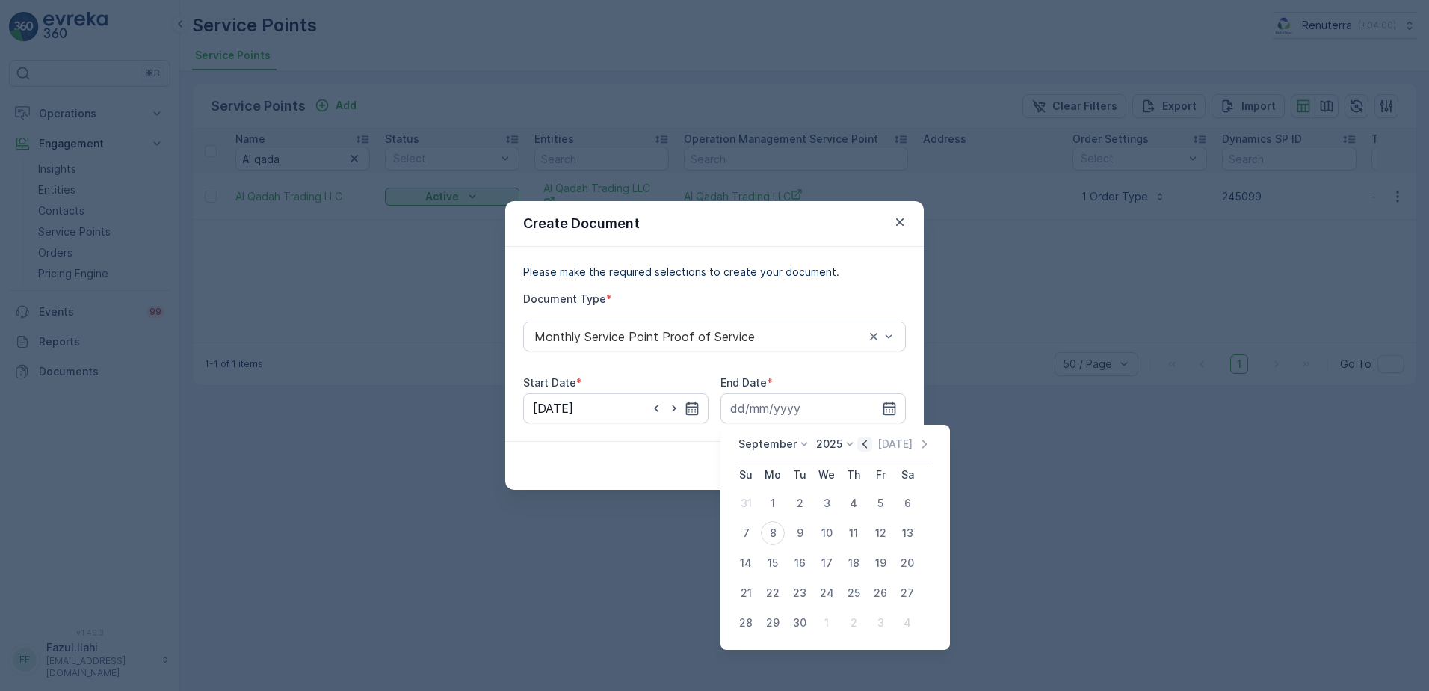
click at [860, 446] on icon "button" at bounding box center [864, 444] width 15 height 15
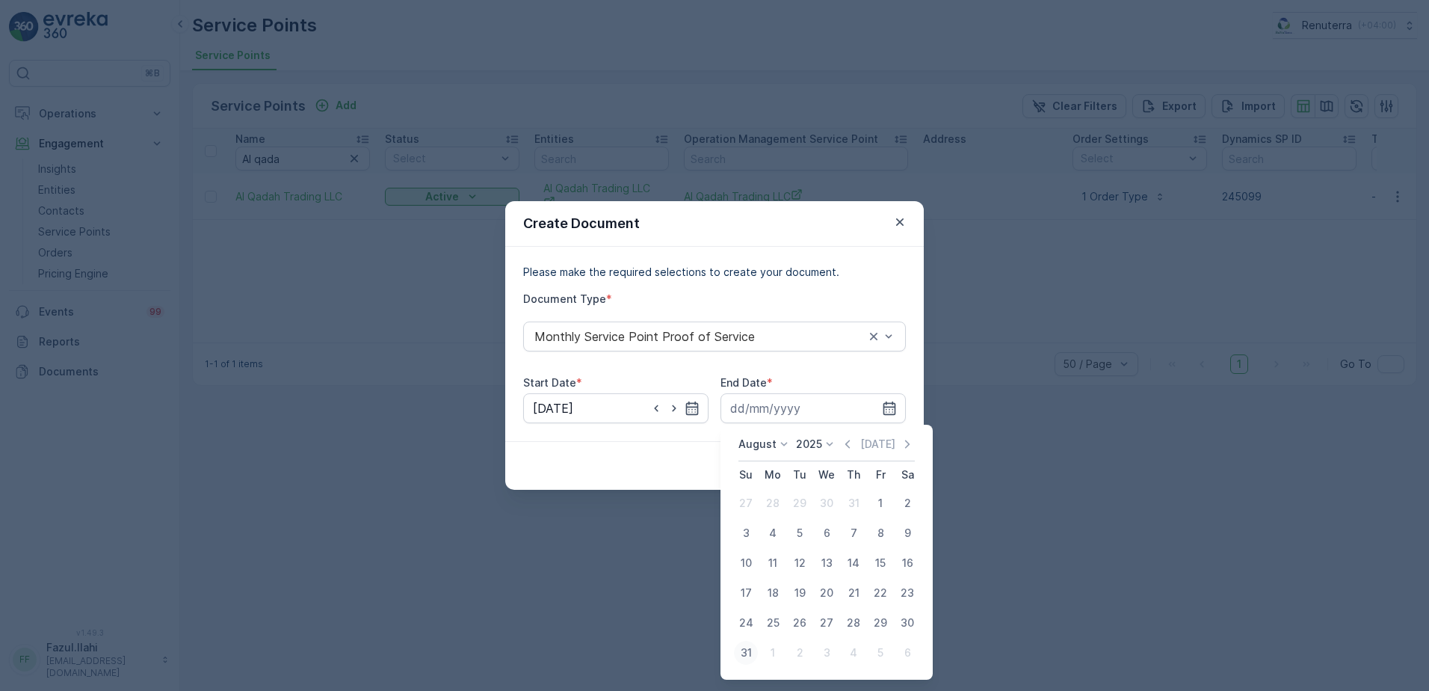
click at [738, 653] on div "31" at bounding box center [746, 653] width 24 height 24
type input "31.08.2025"
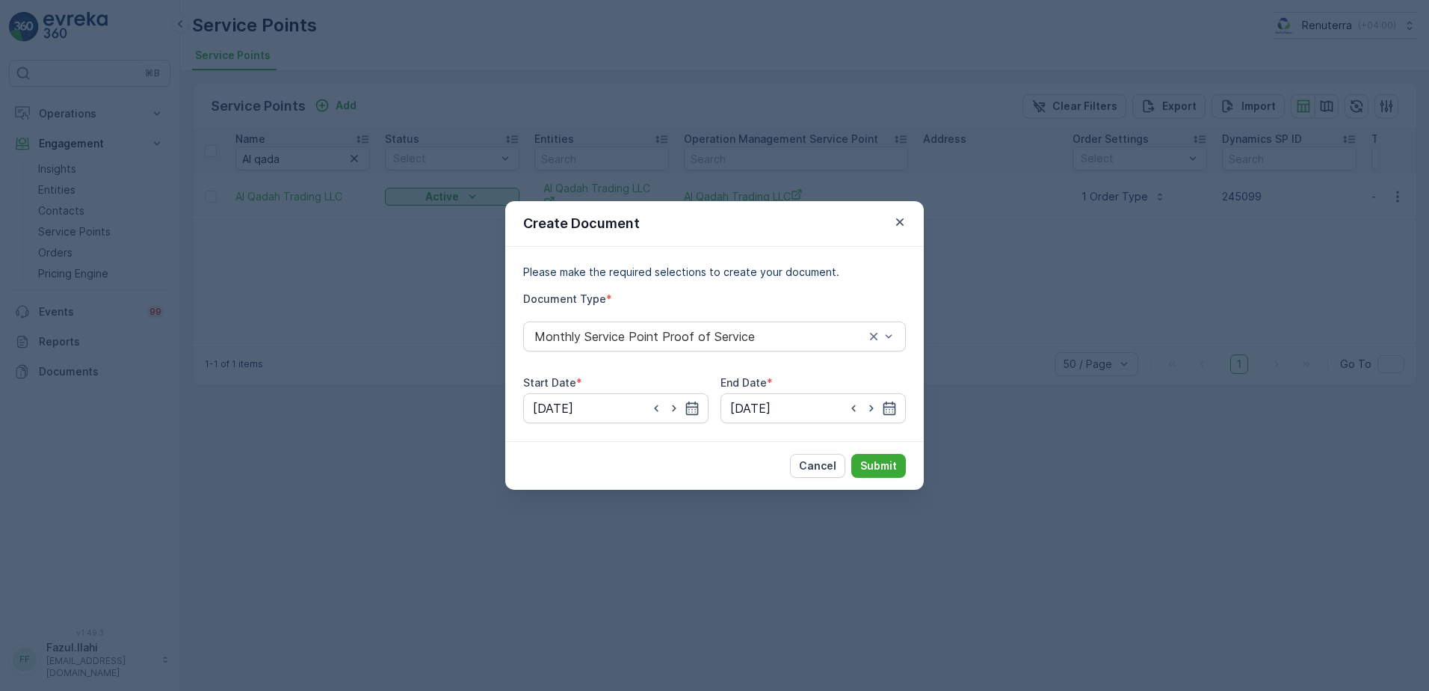
click at [884, 451] on div "Cancel Submit" at bounding box center [714, 465] width 419 height 49
click at [885, 462] on p "Submit" at bounding box center [878, 465] width 37 height 15
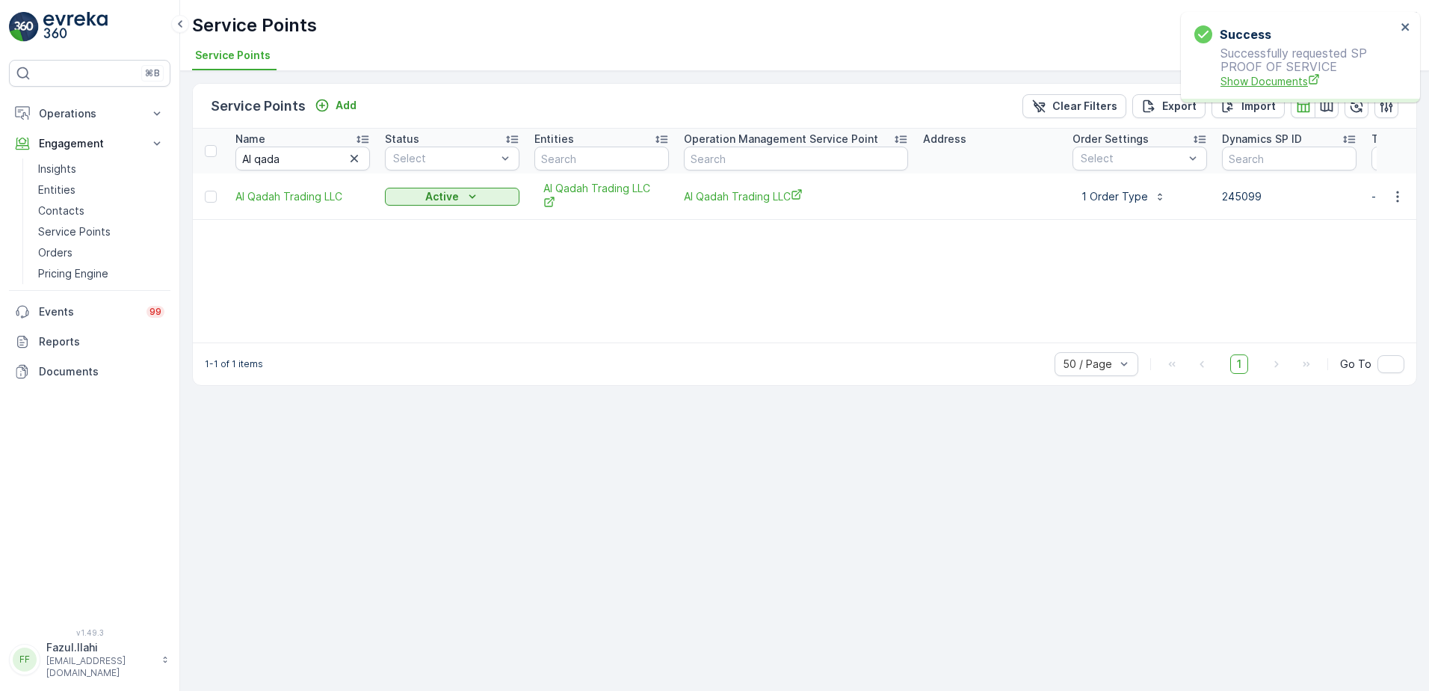
click at [1282, 75] on span "Show Documents" at bounding box center [1309, 81] width 176 height 16
click at [289, 154] on input "Al qada" at bounding box center [302, 158] width 135 height 24
type input "Acoi"
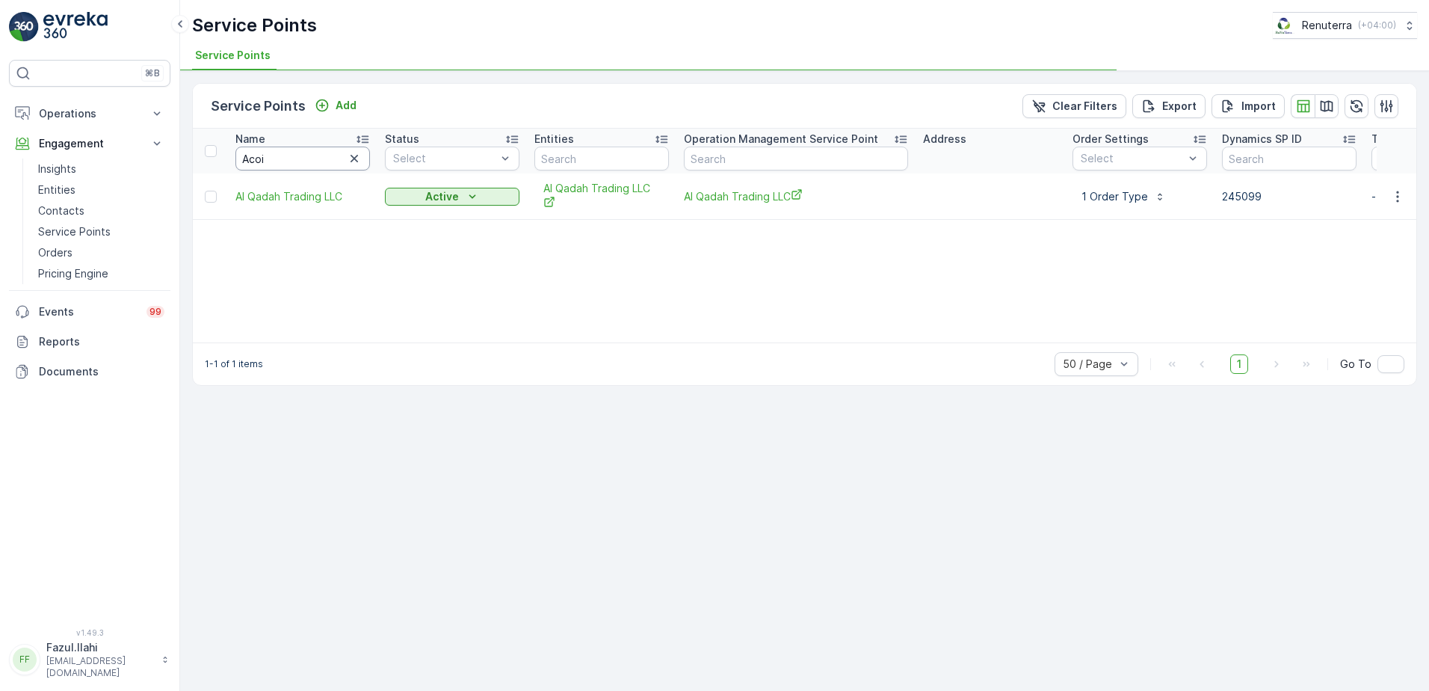
click at [289, 154] on input "Acoi" at bounding box center [302, 158] width 135 height 24
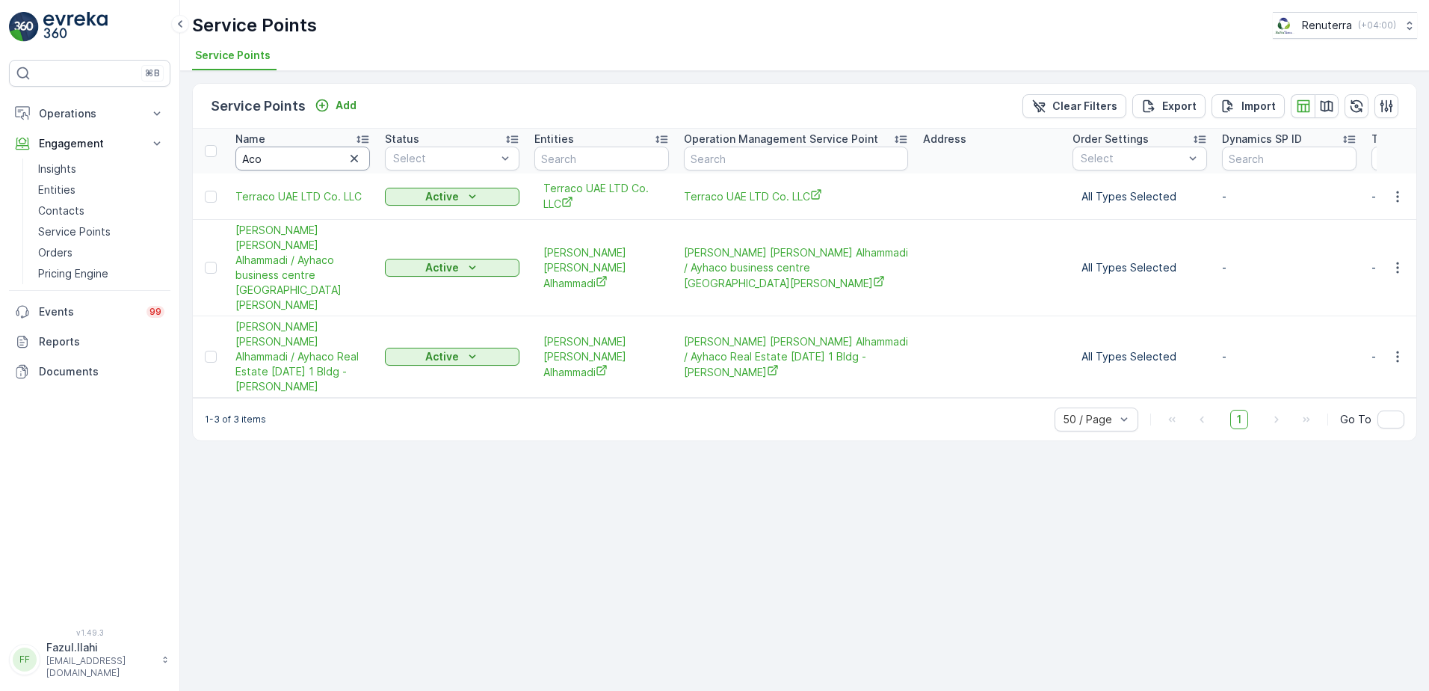
click at [290, 154] on input "Aco" at bounding box center [302, 158] width 135 height 24
type input "Acici"
click at [290, 154] on input "Acici" at bounding box center [302, 158] width 135 height 24
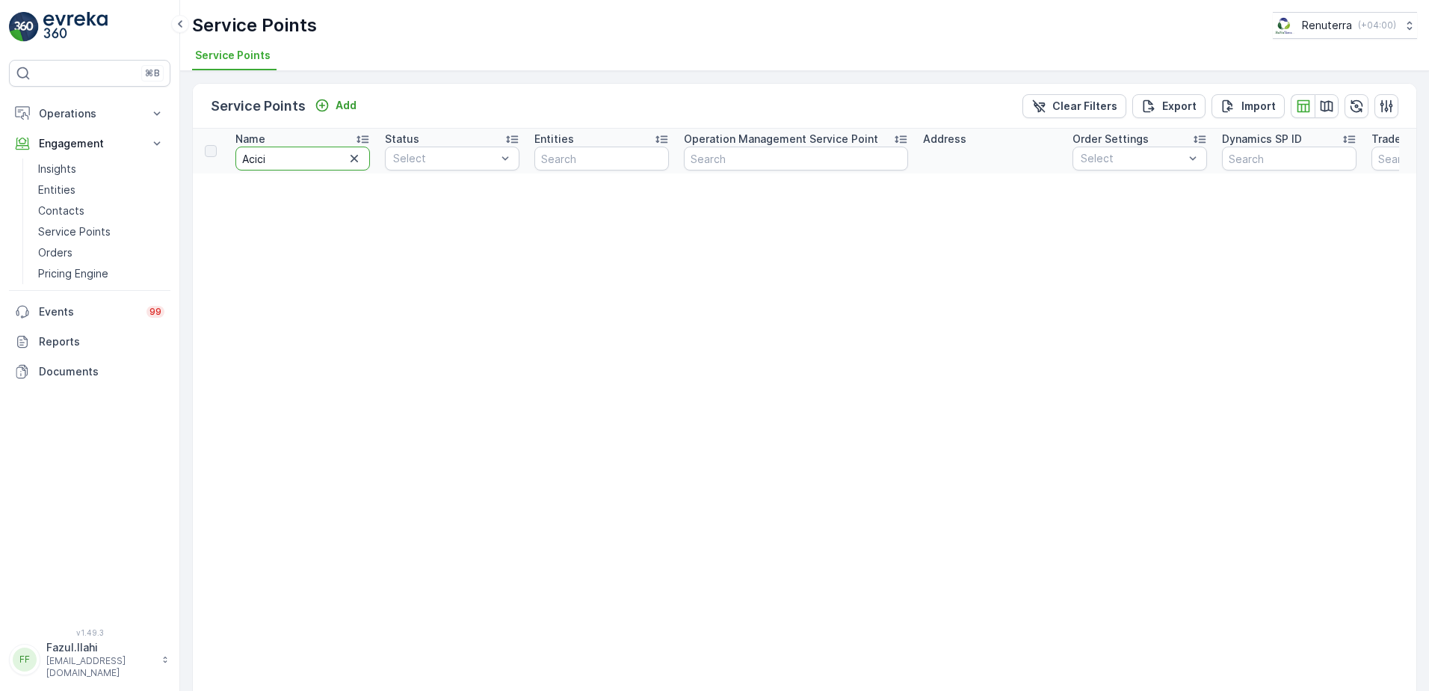
click at [294, 154] on input "Acici" at bounding box center [302, 158] width 135 height 24
type input "Acico"
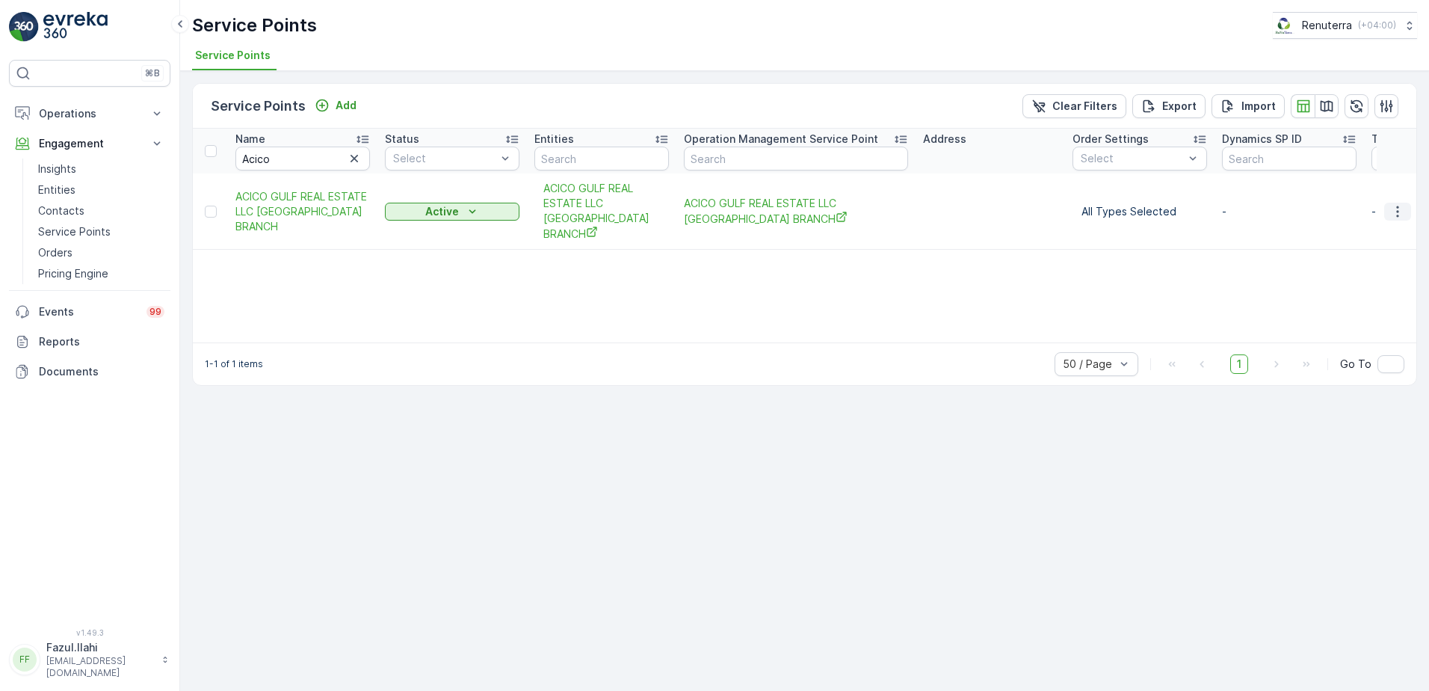
click at [1398, 207] on icon "button" at bounding box center [1397, 211] width 2 height 11
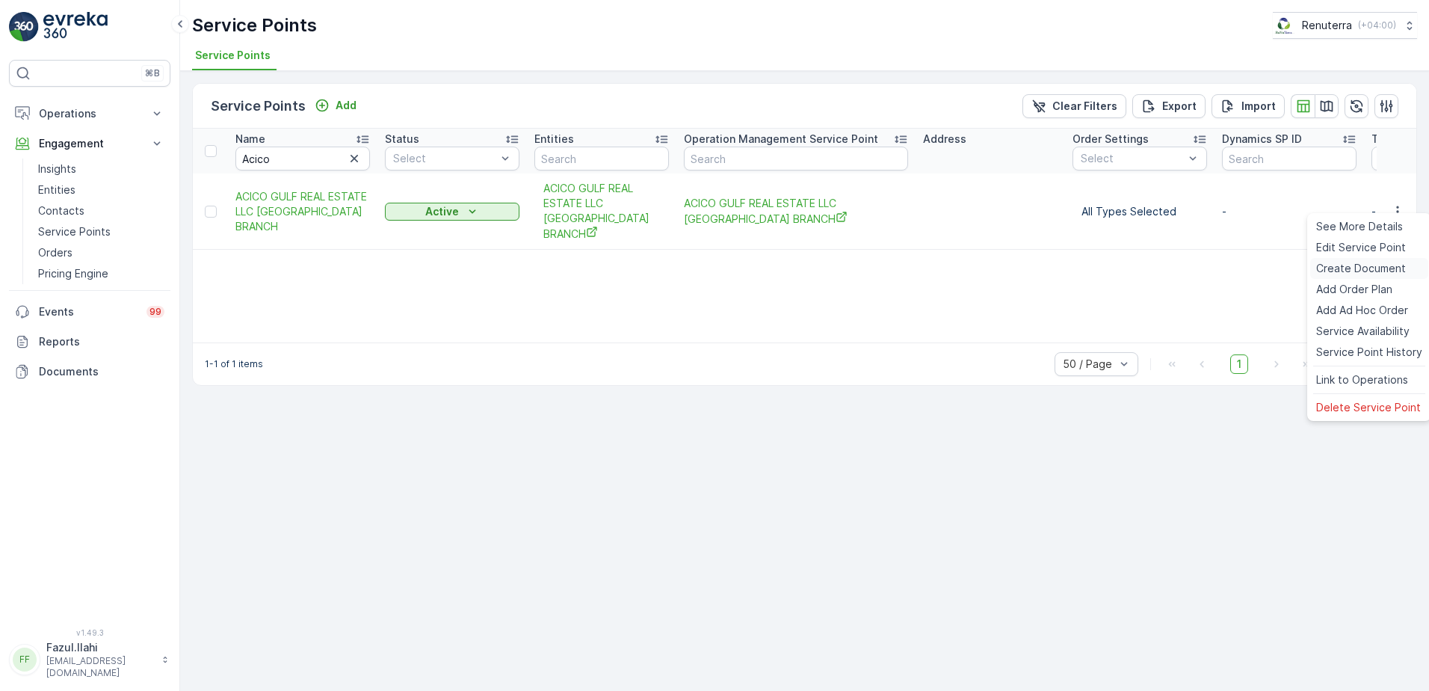
click at [1354, 268] on span "Create Document" at bounding box center [1361, 268] width 90 height 15
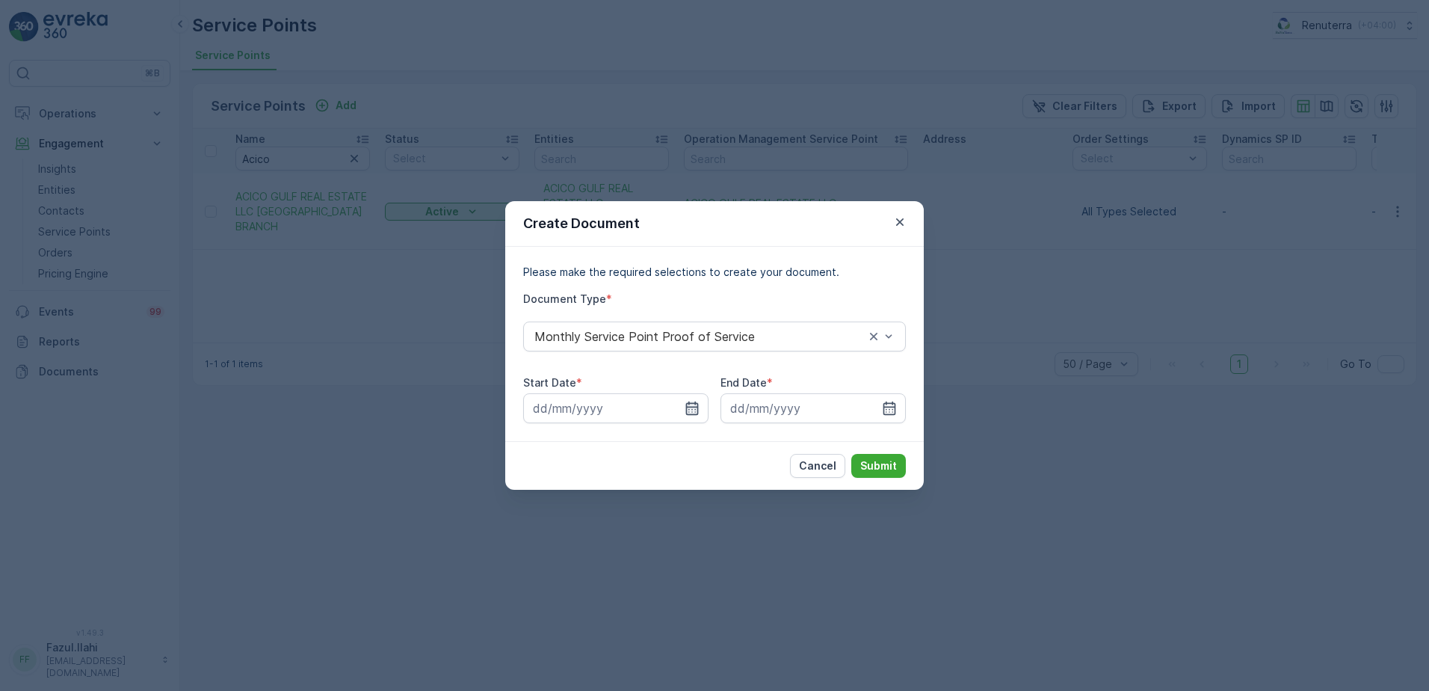
click at [689, 407] on icon "button" at bounding box center [692, 407] width 13 height 13
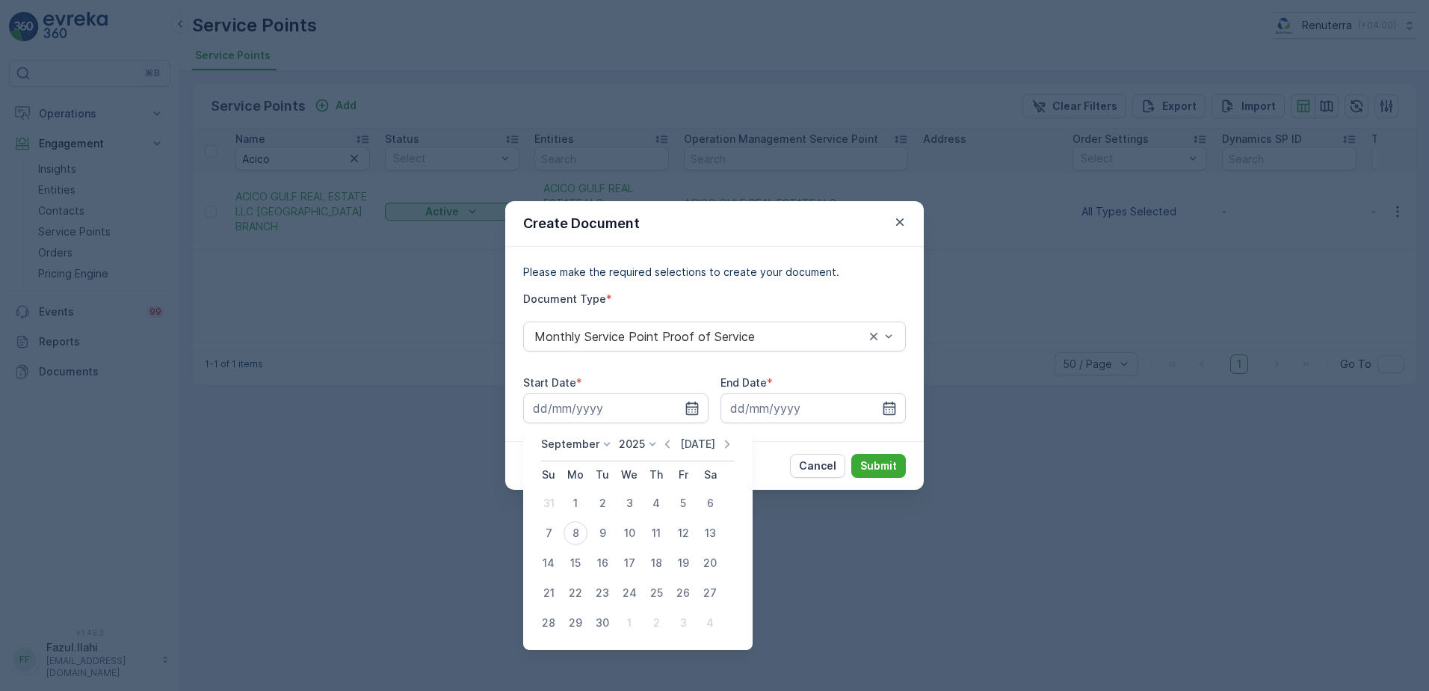
click at [668, 442] on icon "button" at bounding box center [667, 444] width 15 height 15
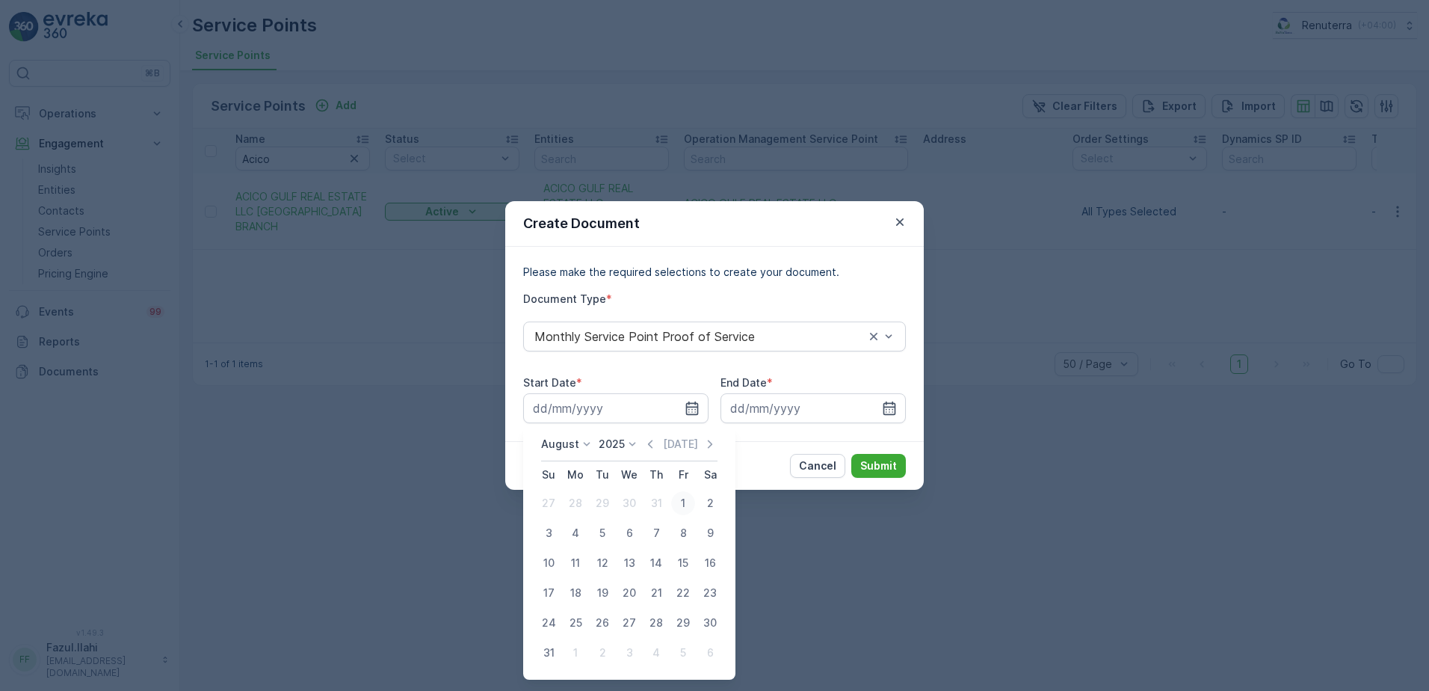
click at [686, 499] on div "1" at bounding box center [683, 503] width 24 height 24
type input "01.08.2025"
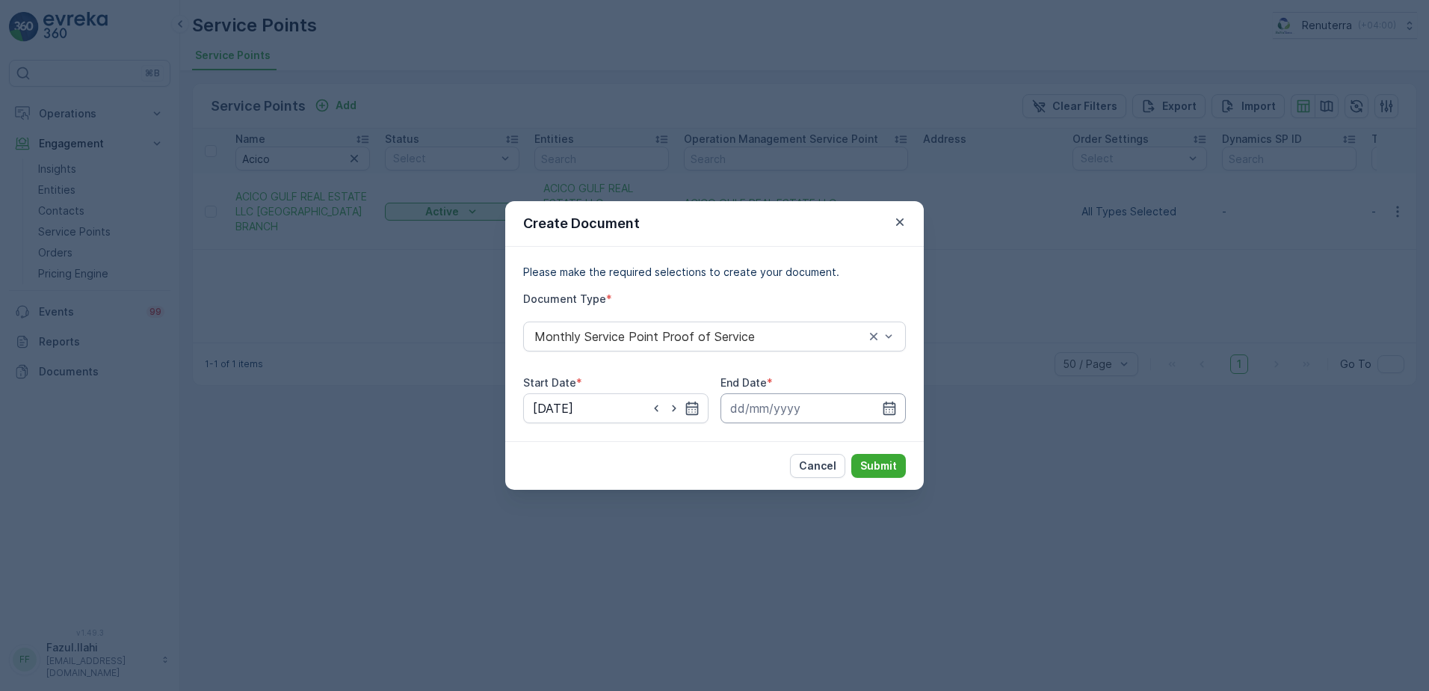
click at [880, 405] on input at bounding box center [813, 408] width 185 height 30
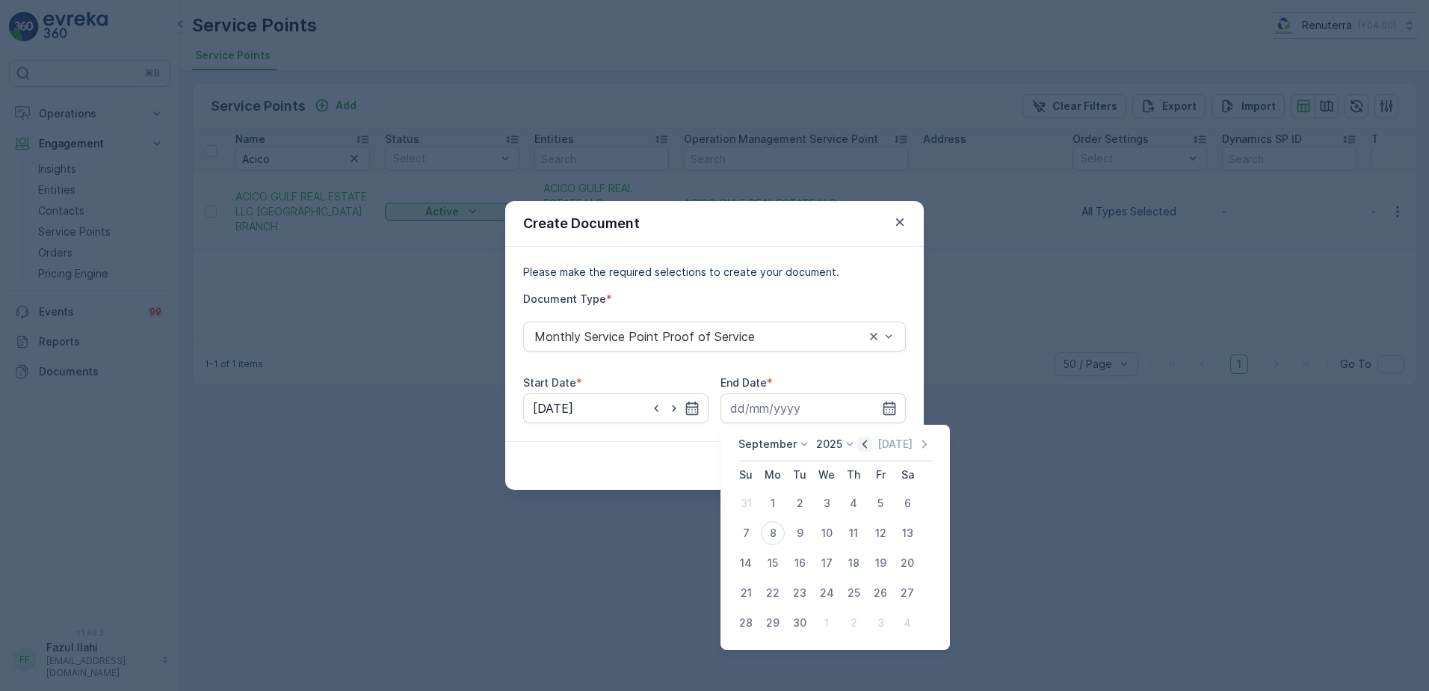
click at [857, 442] on icon "button" at bounding box center [864, 444] width 15 height 15
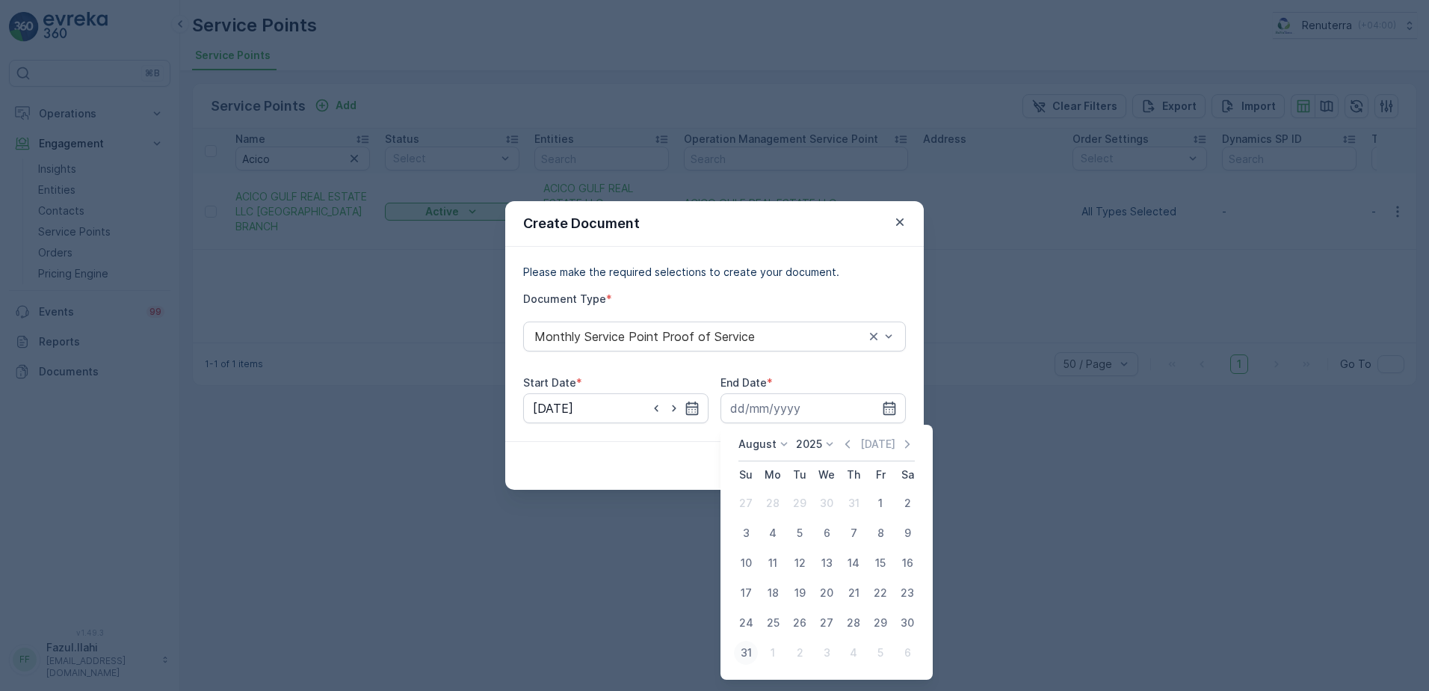
click at [737, 649] on div "31" at bounding box center [746, 653] width 24 height 24
type input "31.08.2025"
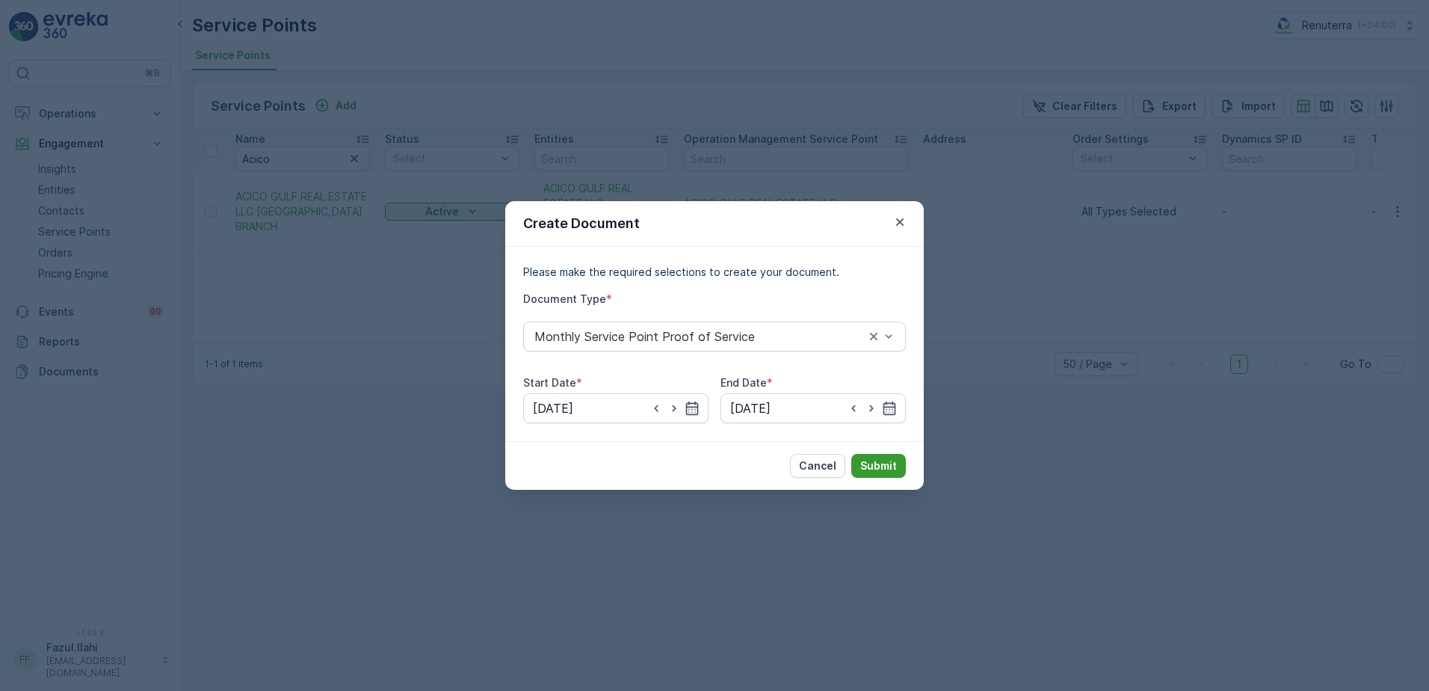
click at [878, 470] on p "Submit" at bounding box center [878, 465] width 37 height 15
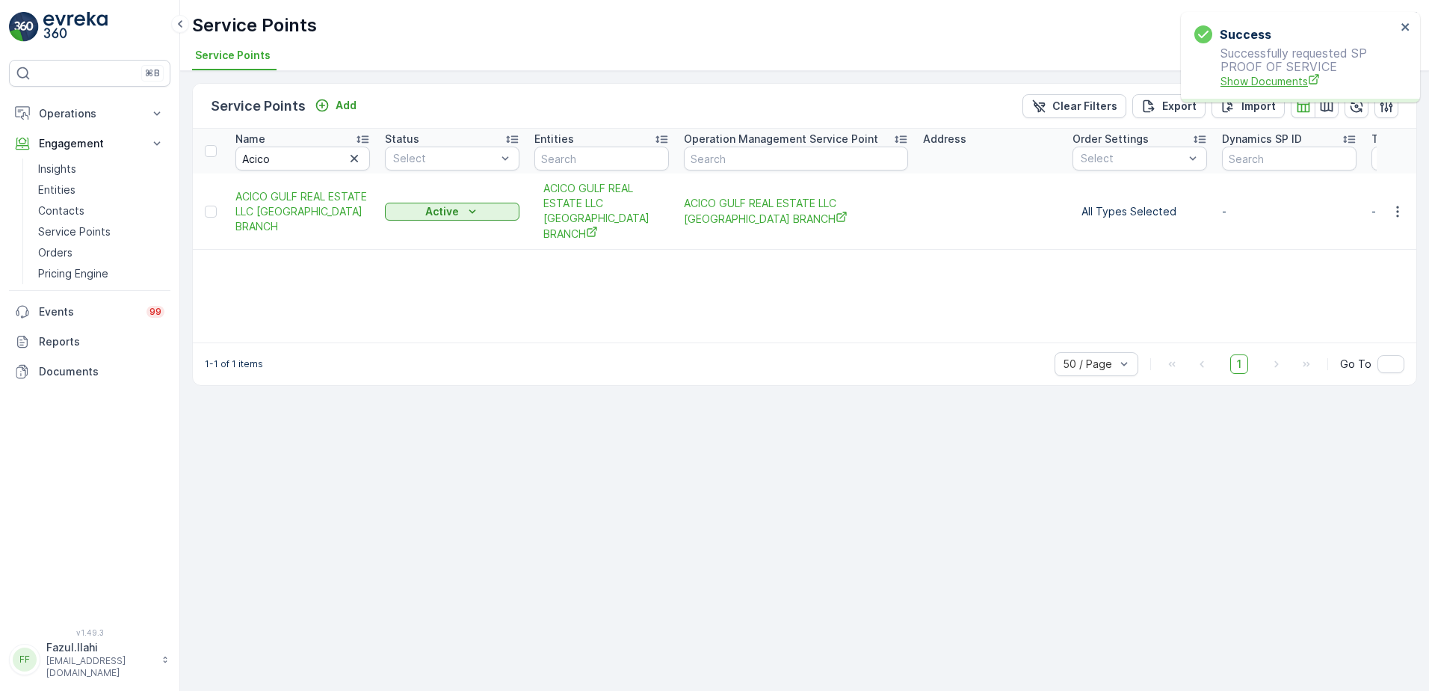
click at [1249, 79] on span "Show Documents" at bounding box center [1309, 81] width 176 height 16
click at [311, 162] on input "Acico" at bounding box center [302, 158] width 135 height 24
paste input "BDUL MAJEED"
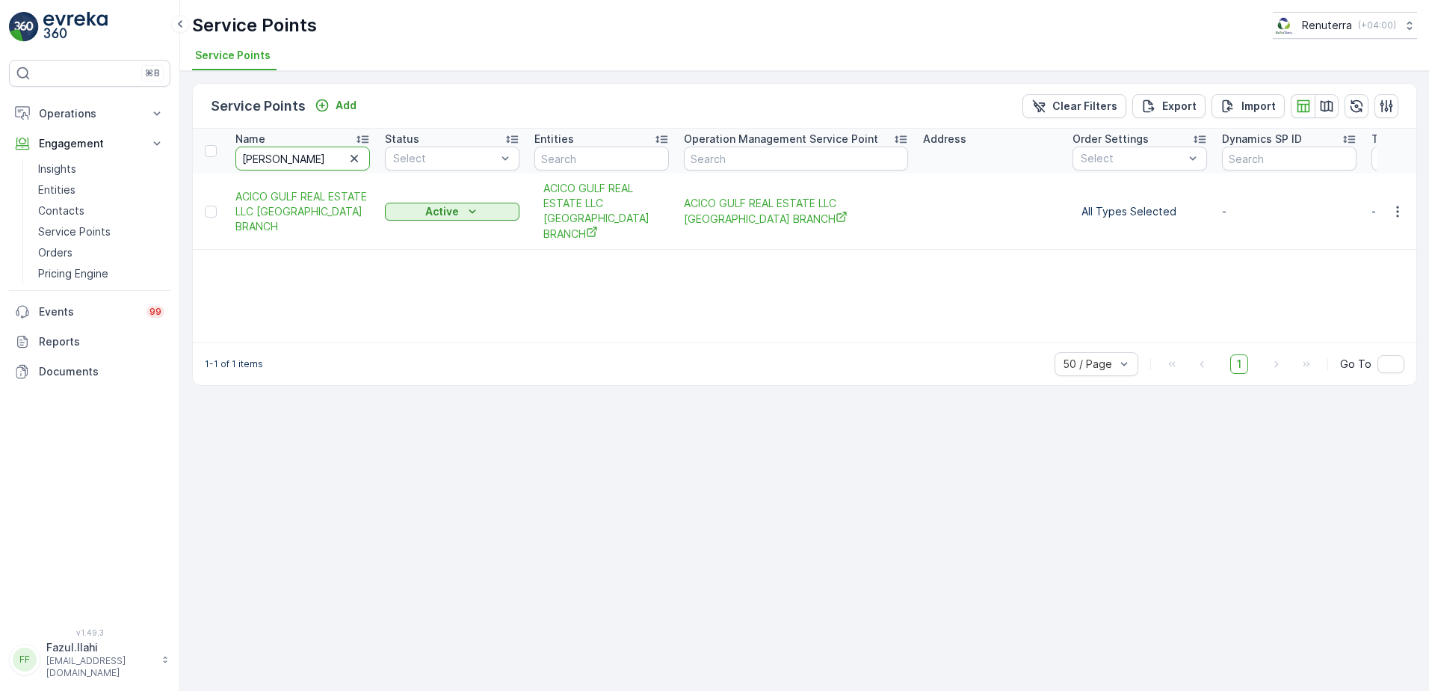
type input "ABDUL MAJEED"
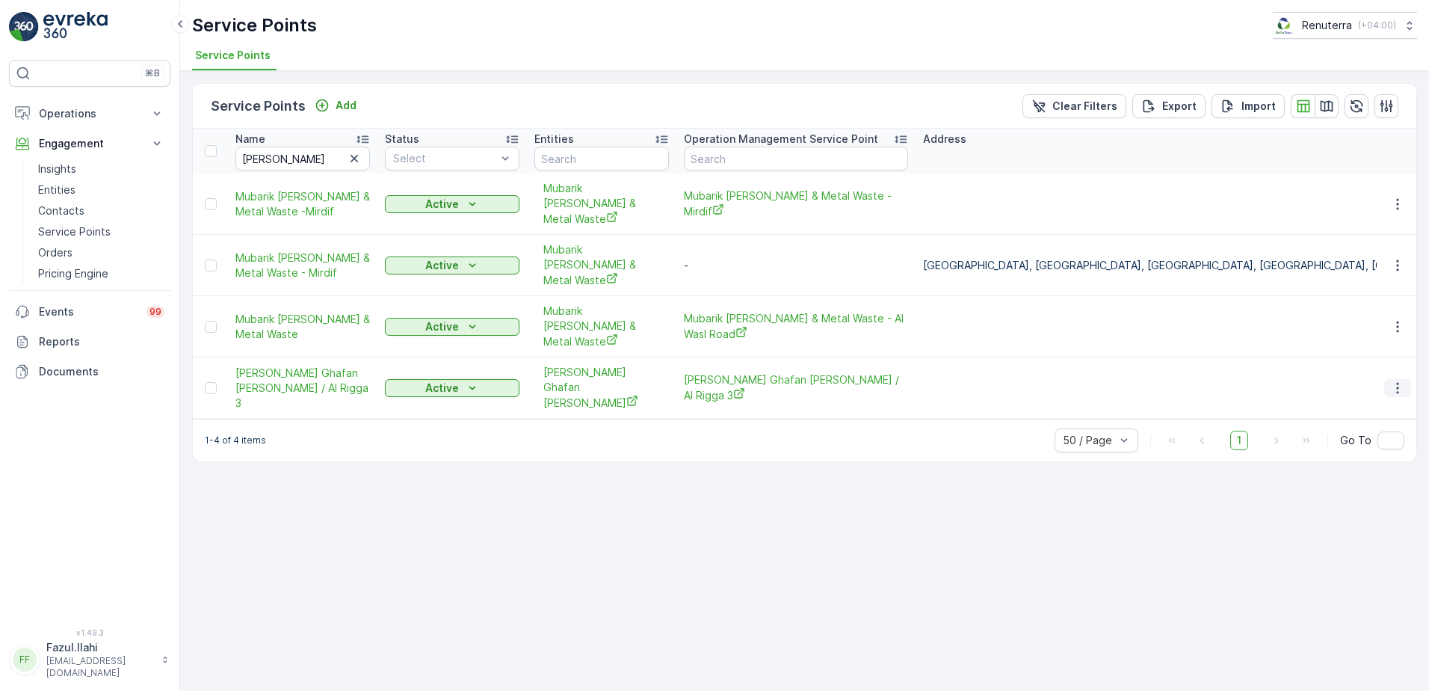
click at [1395, 380] on icon "button" at bounding box center [1397, 387] width 15 height 15
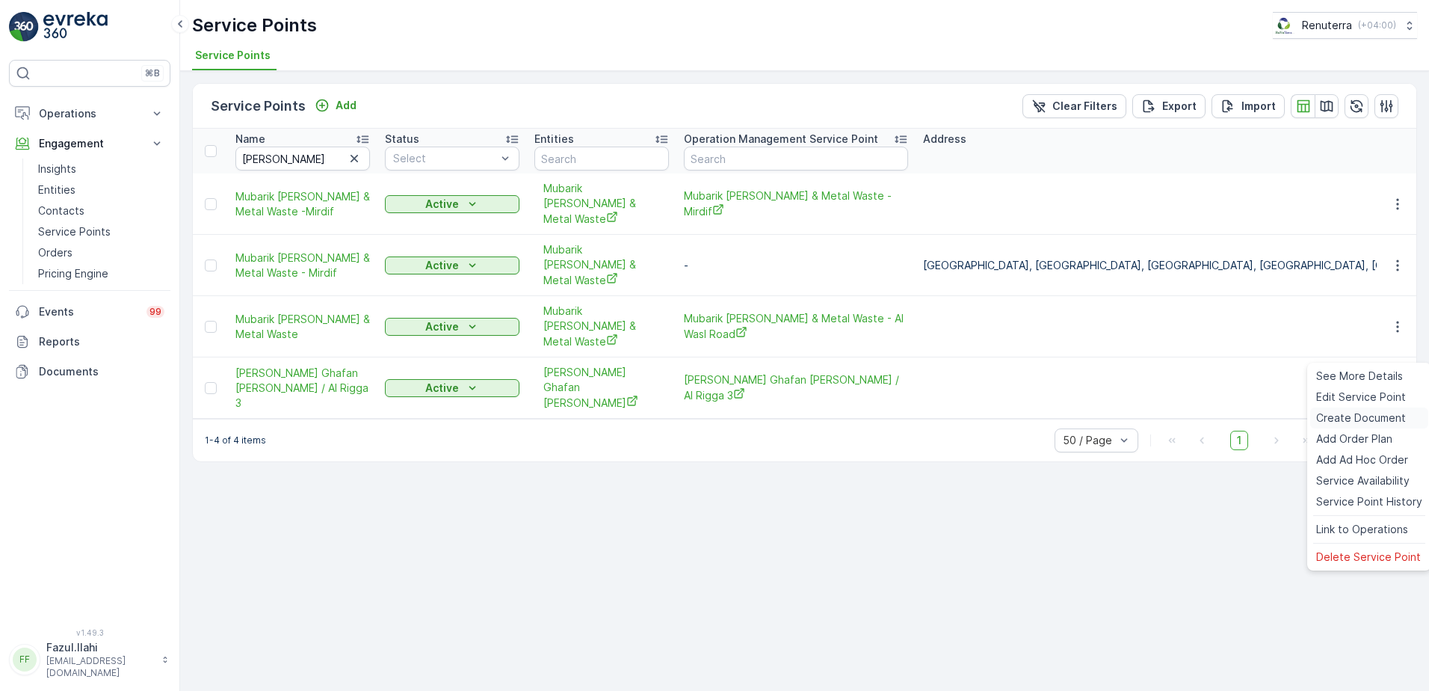
click at [1348, 413] on span "Create Document" at bounding box center [1361, 417] width 90 height 15
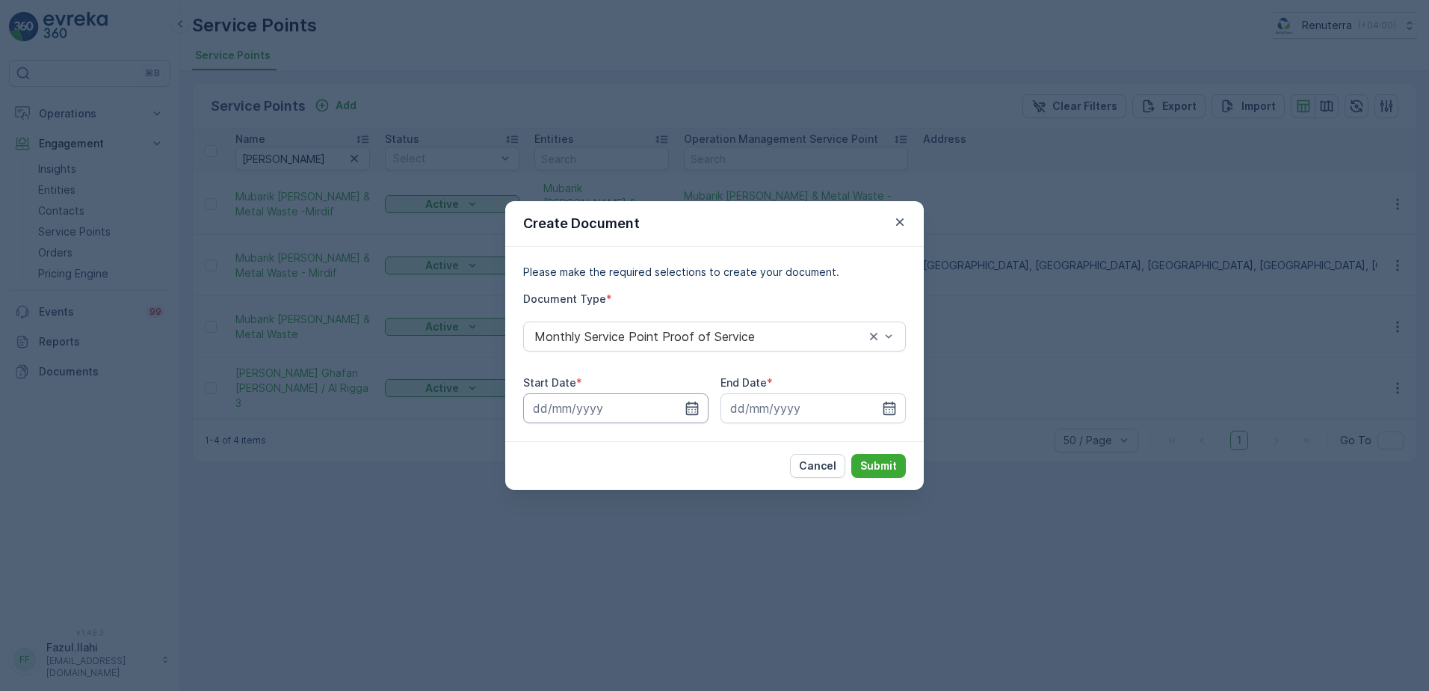
click at [706, 410] on input at bounding box center [615, 408] width 185 height 30
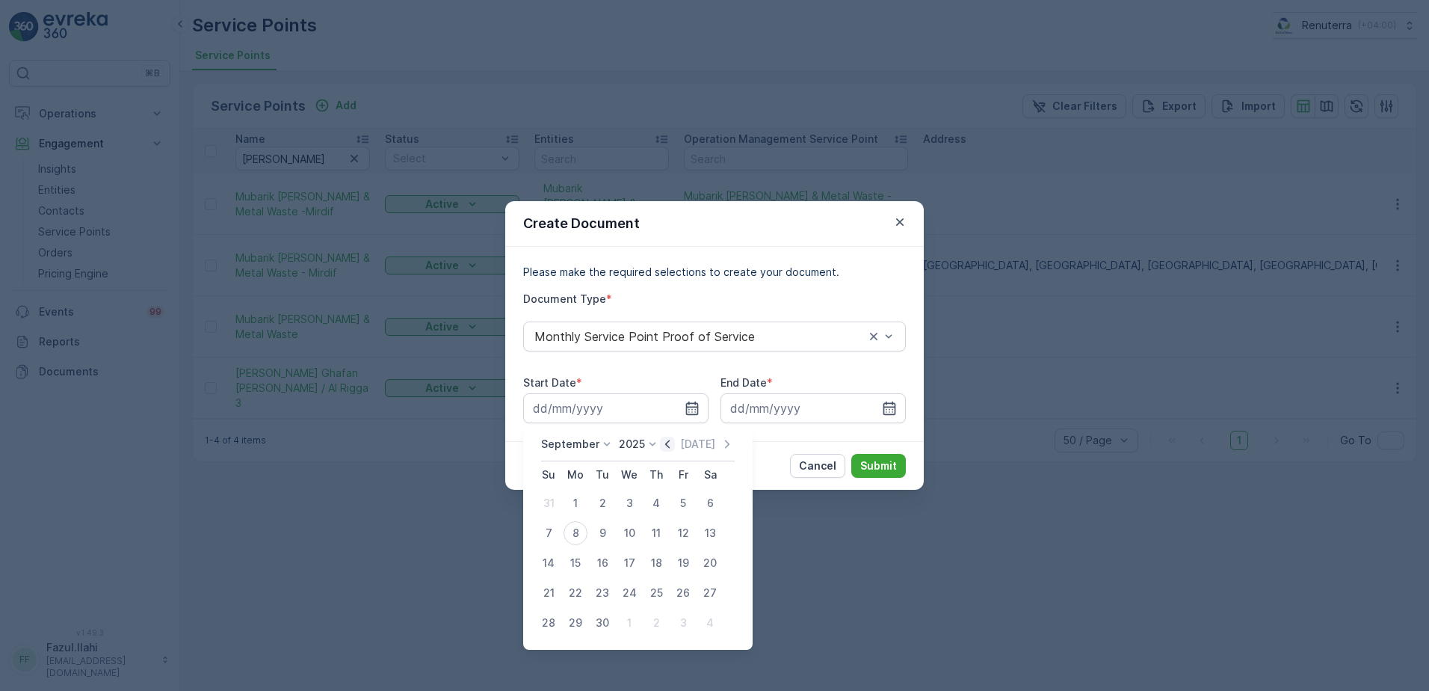
click at [665, 443] on icon "button" at bounding box center [667, 443] width 4 height 8
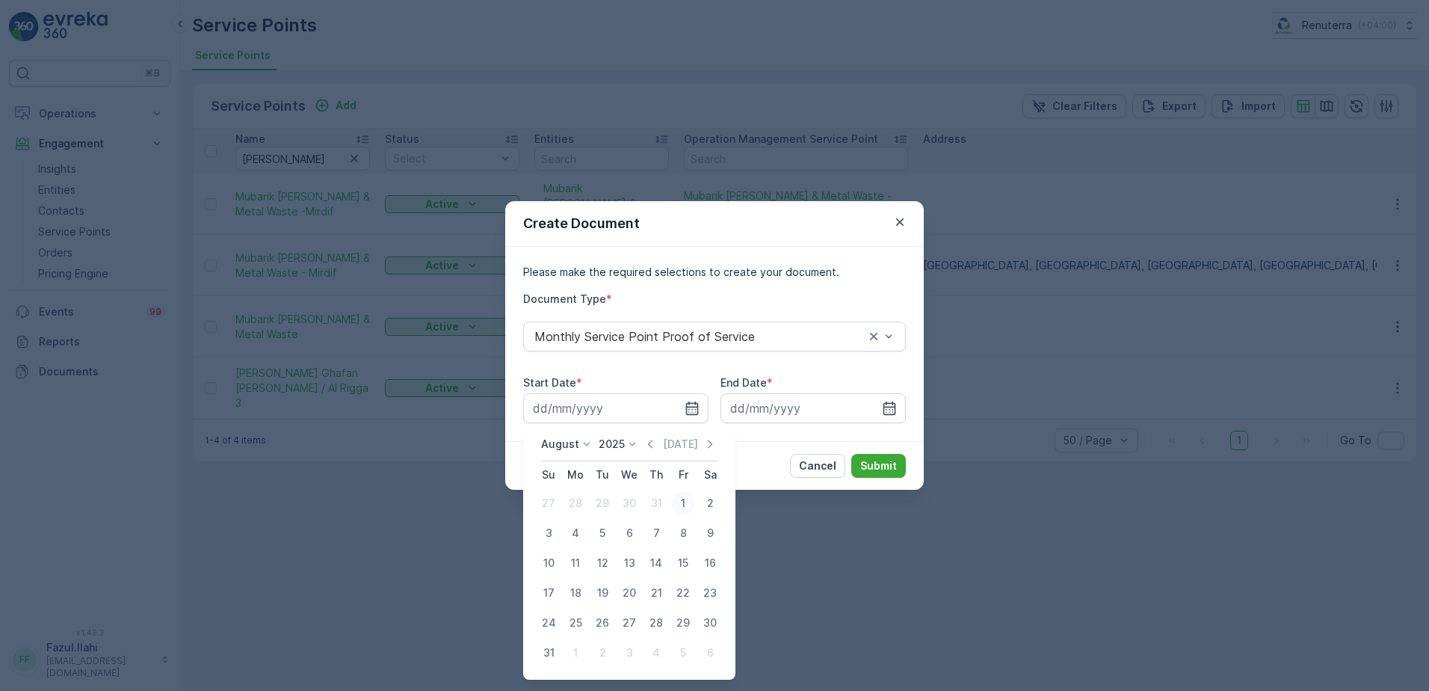
click at [684, 500] on div "1" at bounding box center [683, 503] width 24 height 24
type input "01.08.2025"
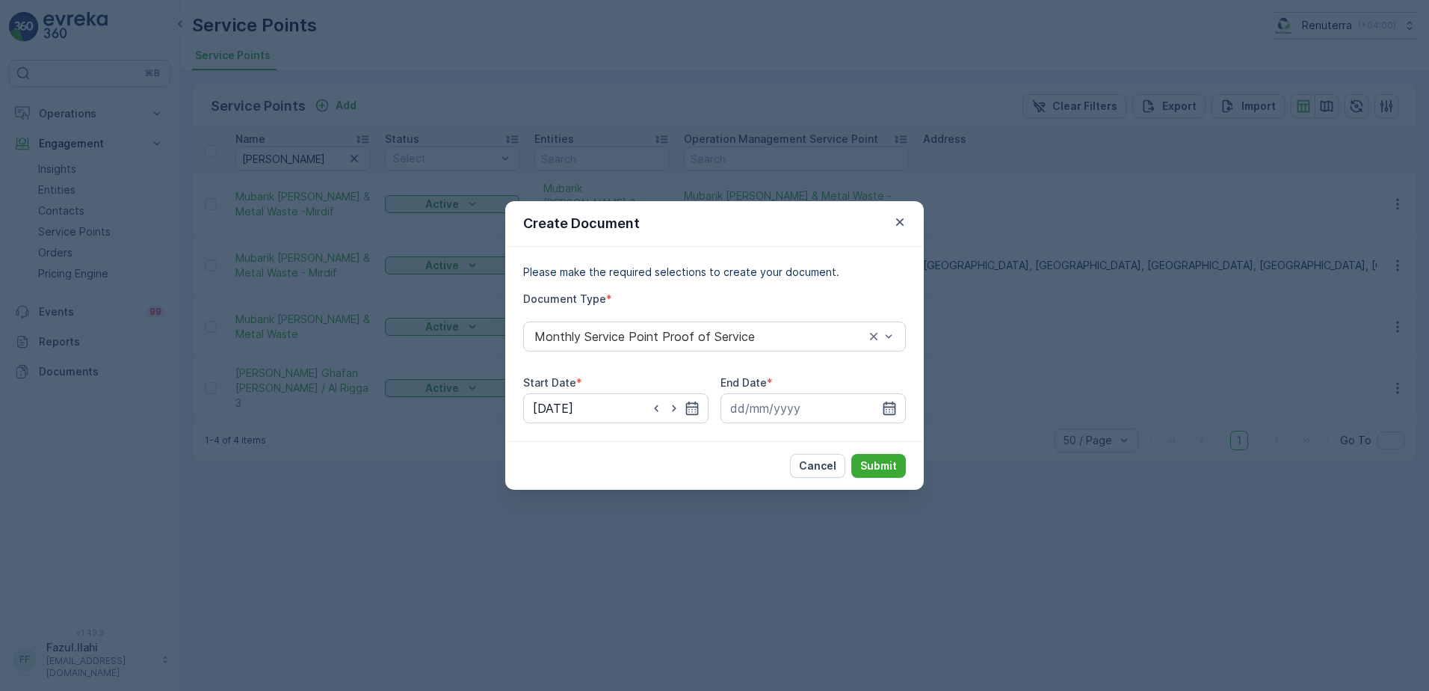
click at [892, 407] on icon "button" at bounding box center [889, 407] width 13 height 13
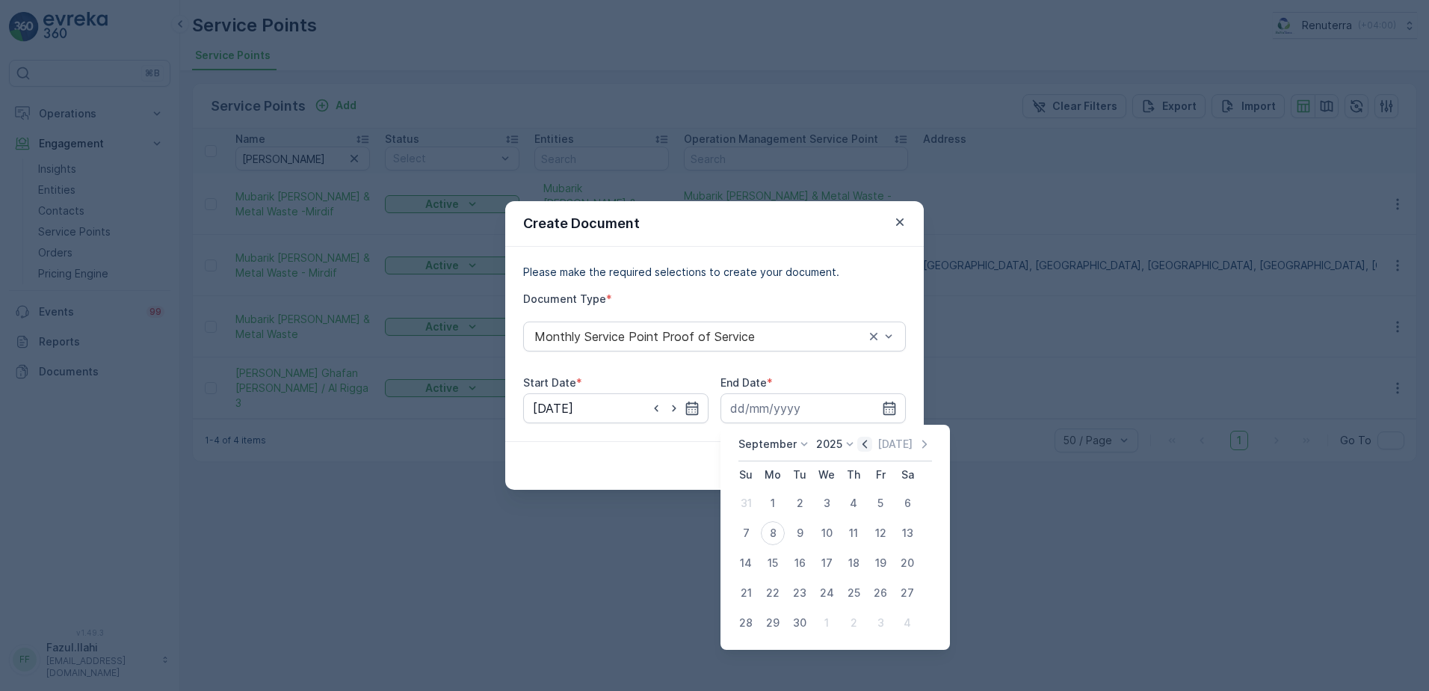
click at [860, 440] on icon "button" at bounding box center [864, 444] width 15 height 15
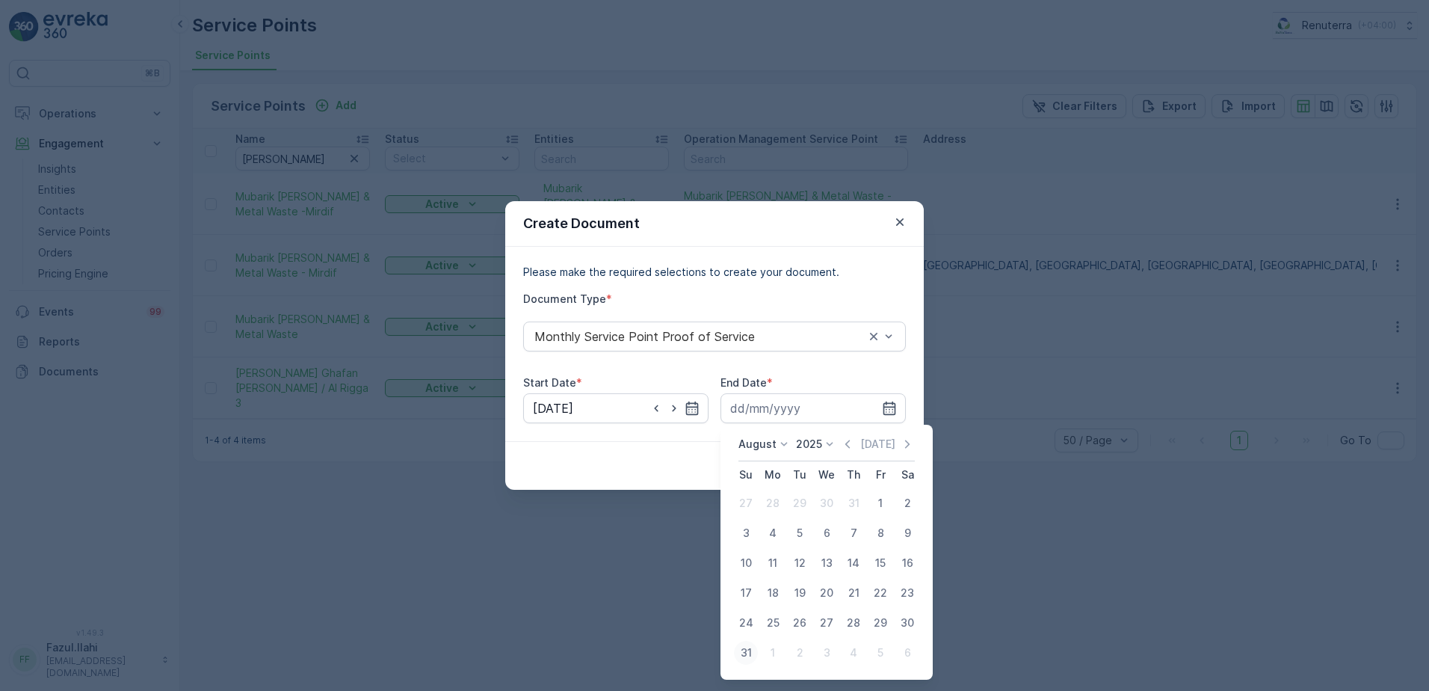
click at [739, 650] on div "31" at bounding box center [746, 653] width 24 height 24
type input "31.08.2025"
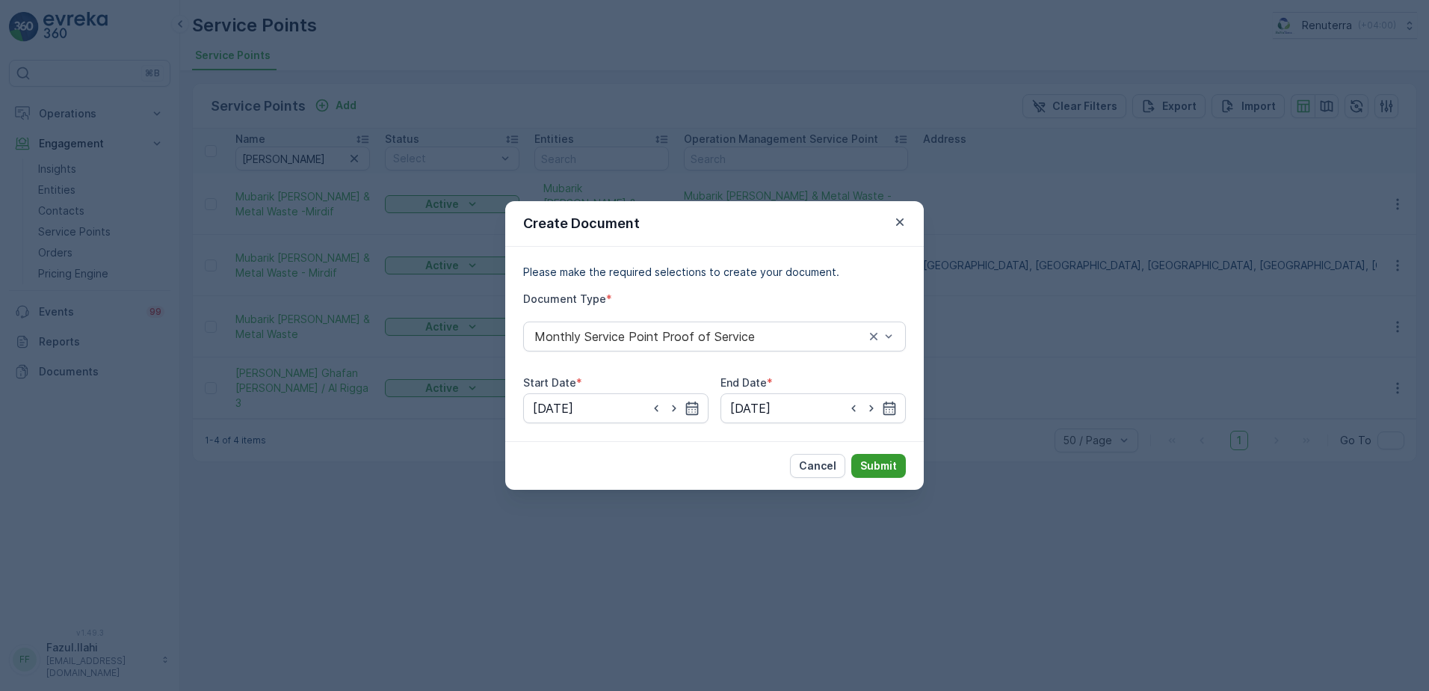
click at [884, 463] on p "Submit" at bounding box center [878, 465] width 37 height 15
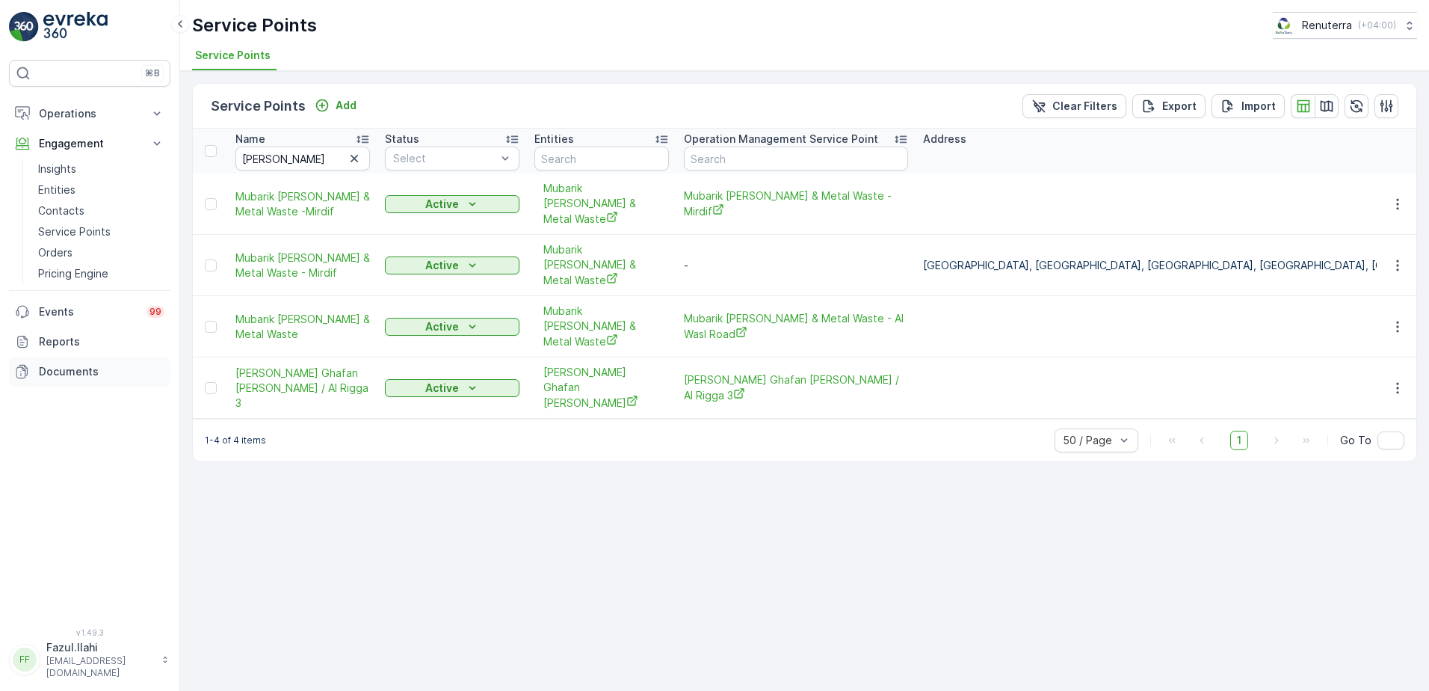
click at [56, 364] on p "Documents" at bounding box center [102, 371] width 126 height 15
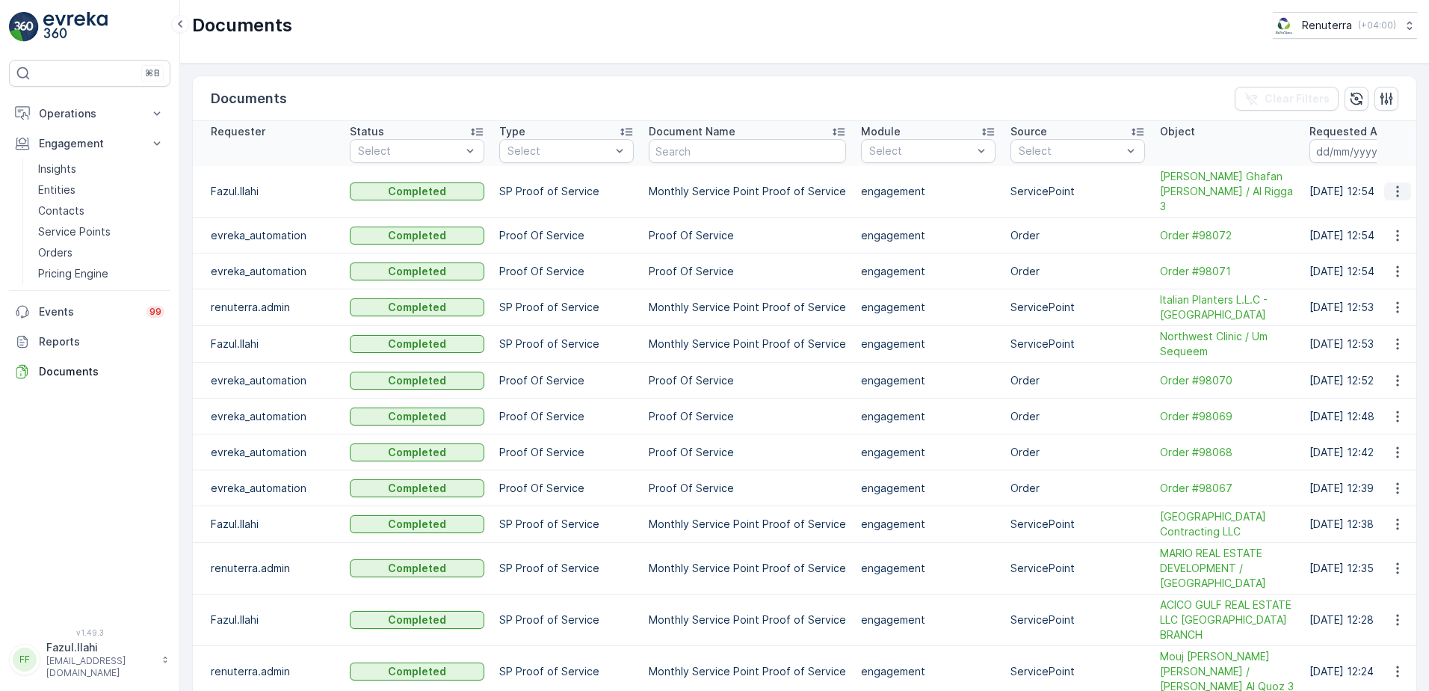
click at [1396, 188] on icon "button" at bounding box center [1397, 191] width 15 height 15
click at [1374, 207] on span "See Details" at bounding box center [1394, 213] width 58 height 15
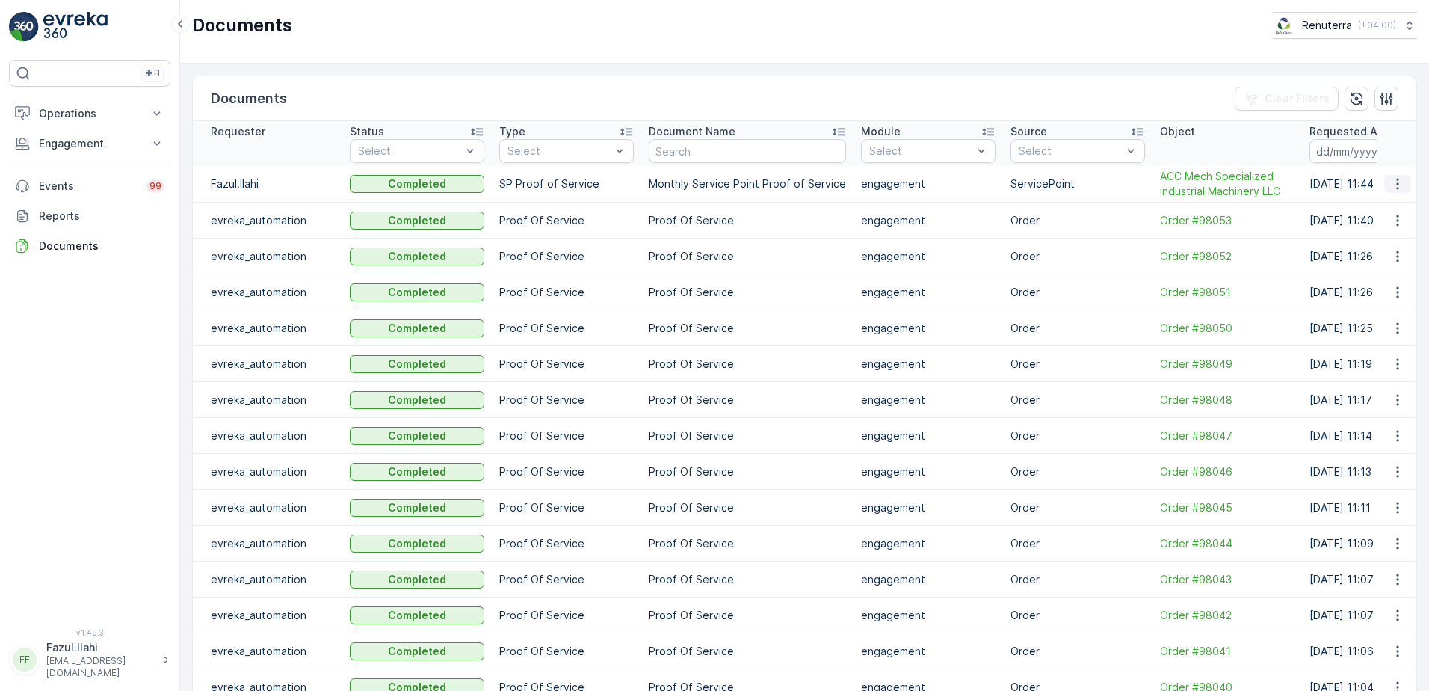
click at [1397, 185] on icon "button" at bounding box center [1397, 183] width 15 height 15
click at [1384, 210] on span "See Details" at bounding box center [1394, 206] width 58 height 15
click at [1393, 181] on icon "button" at bounding box center [1397, 183] width 15 height 15
click at [1394, 206] on span "See Details" at bounding box center [1394, 206] width 58 height 15
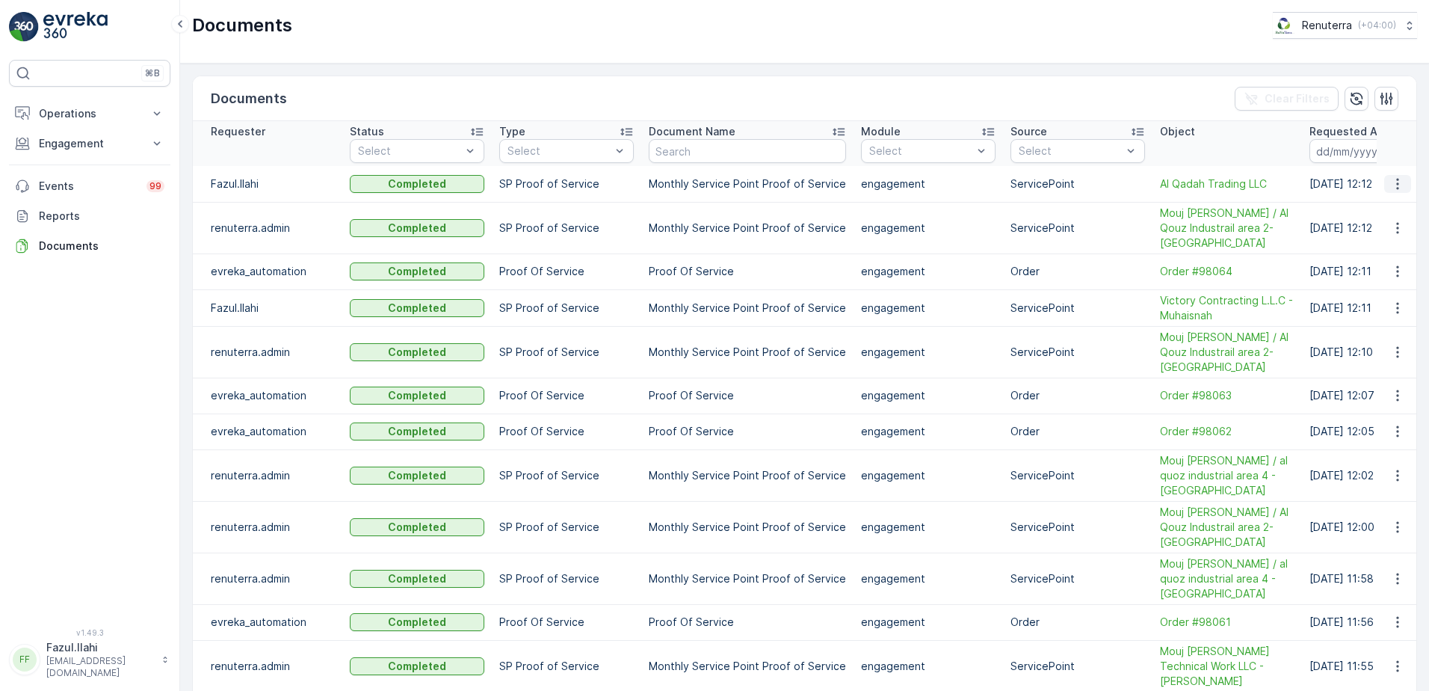
click at [1394, 181] on icon "button" at bounding box center [1397, 183] width 15 height 15
click at [1372, 209] on span "See Details" at bounding box center [1394, 206] width 58 height 15
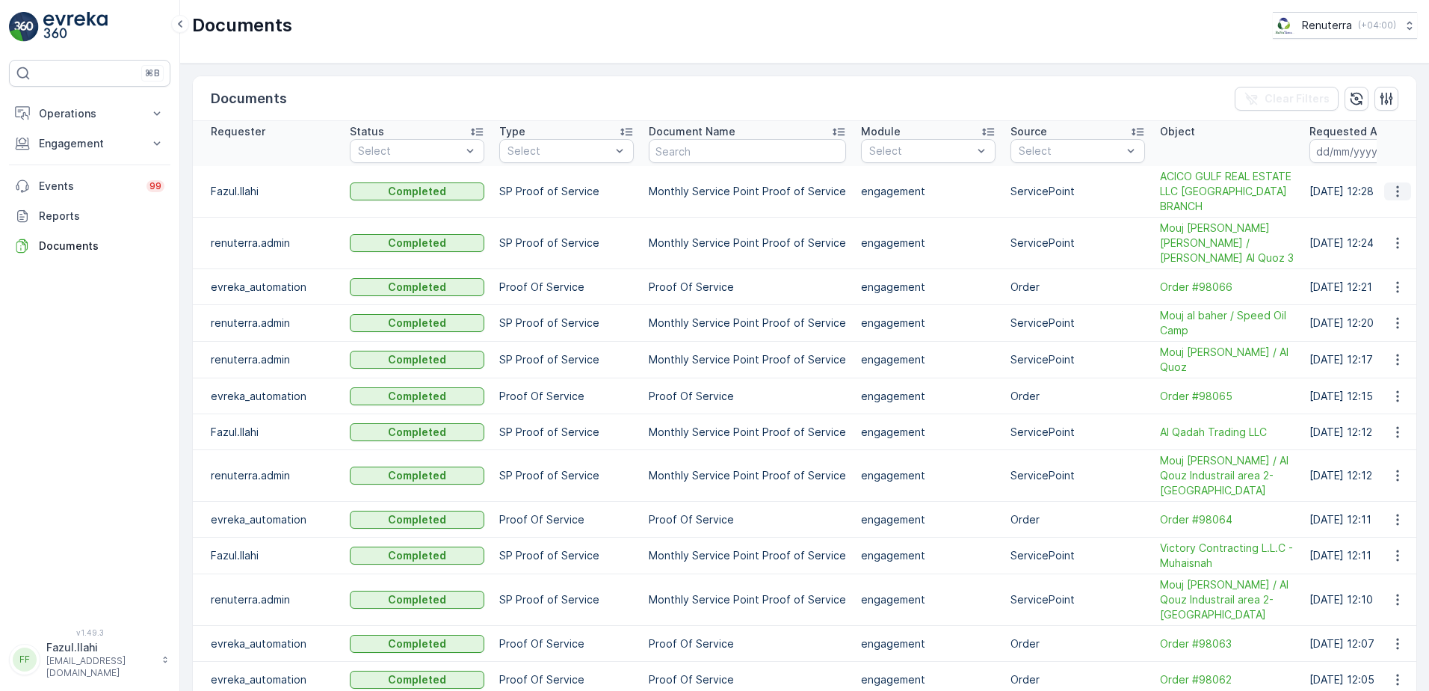
click at [1395, 188] on icon "button" at bounding box center [1397, 191] width 15 height 15
click at [1396, 188] on icon "button" at bounding box center [1397, 191] width 15 height 15
click at [1378, 208] on span "See Details" at bounding box center [1394, 206] width 58 height 15
